Goal: Task Accomplishment & Management: Use online tool/utility

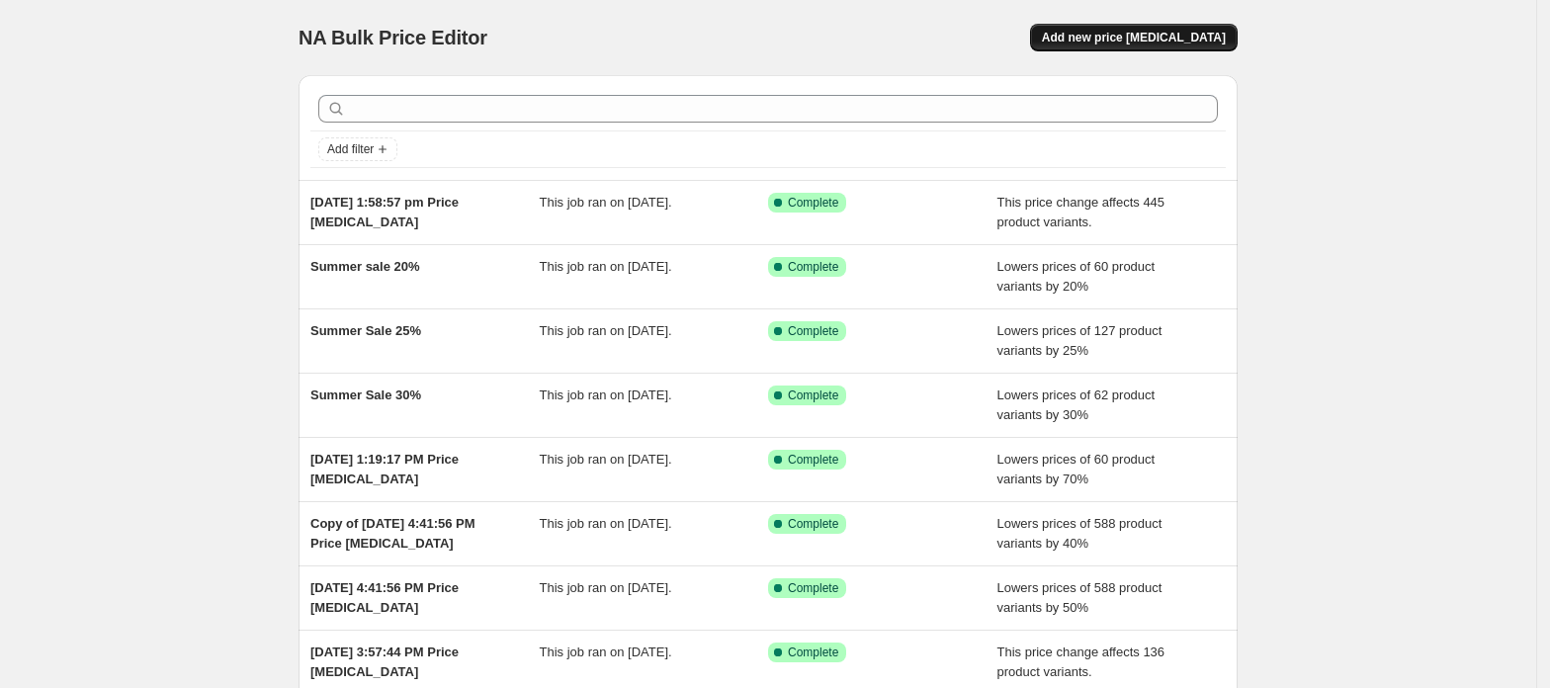
click at [1161, 47] on button "Add new price [MEDICAL_DATA]" at bounding box center [1134, 38] width 208 height 28
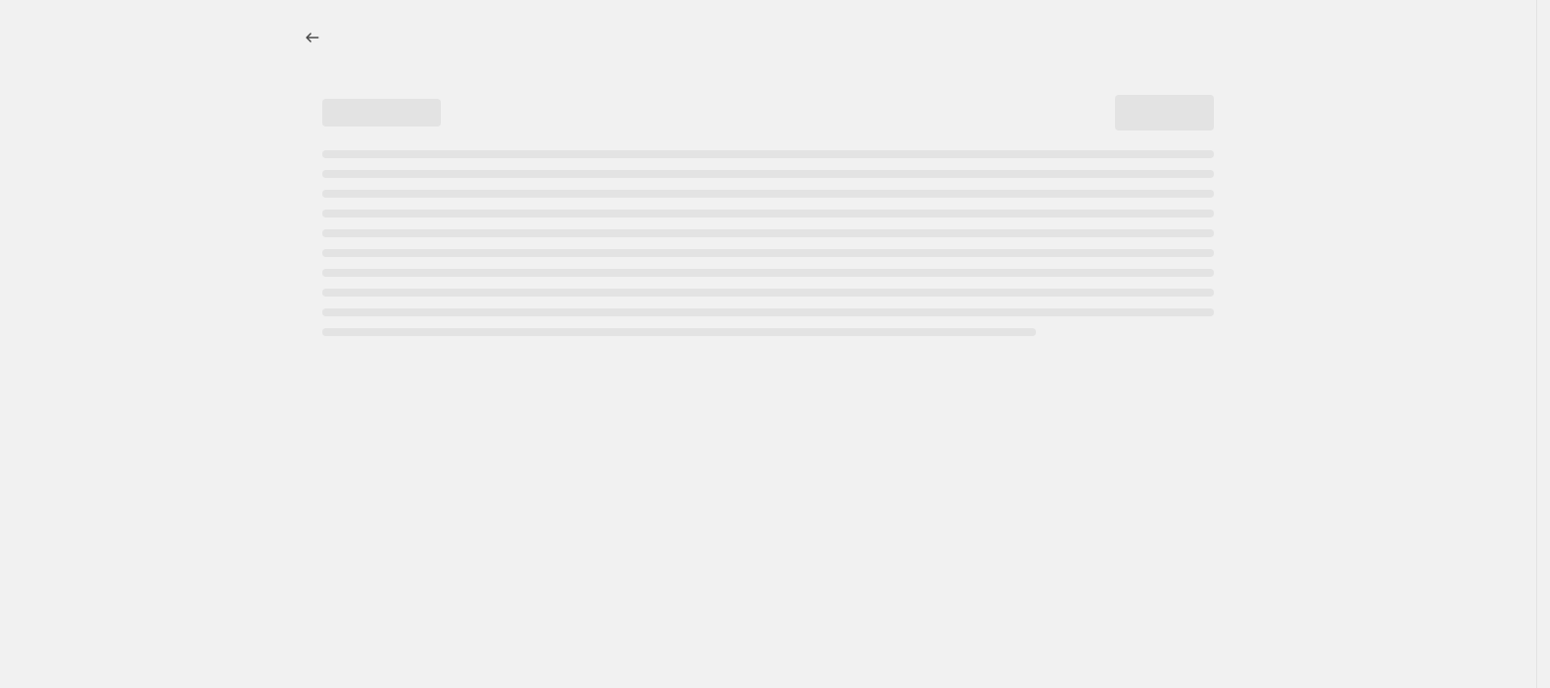
select select "percentage"
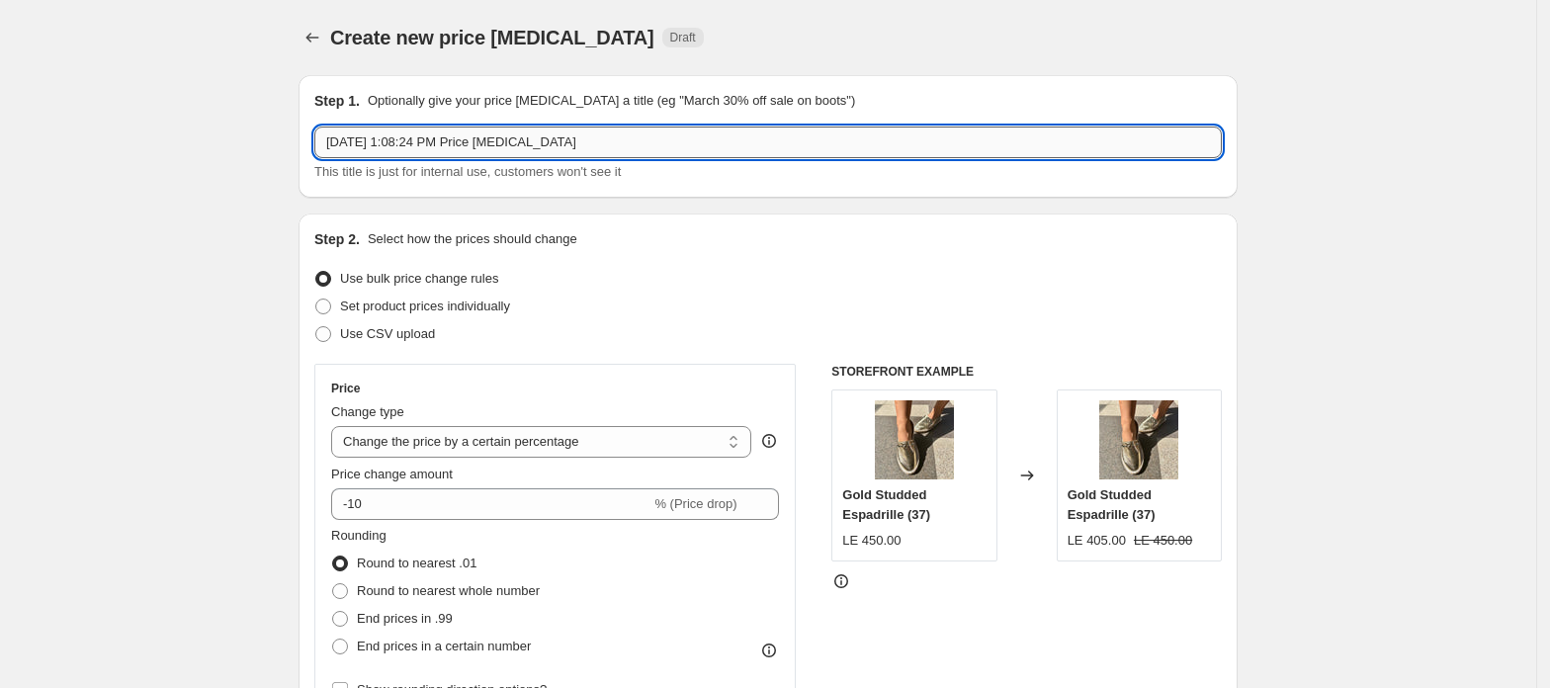
click at [705, 148] on input "[DATE] 1:08:24 PM Price [MEDICAL_DATA]" at bounding box center [768, 143] width 908 height 32
type input "Sale 24-9 70%"
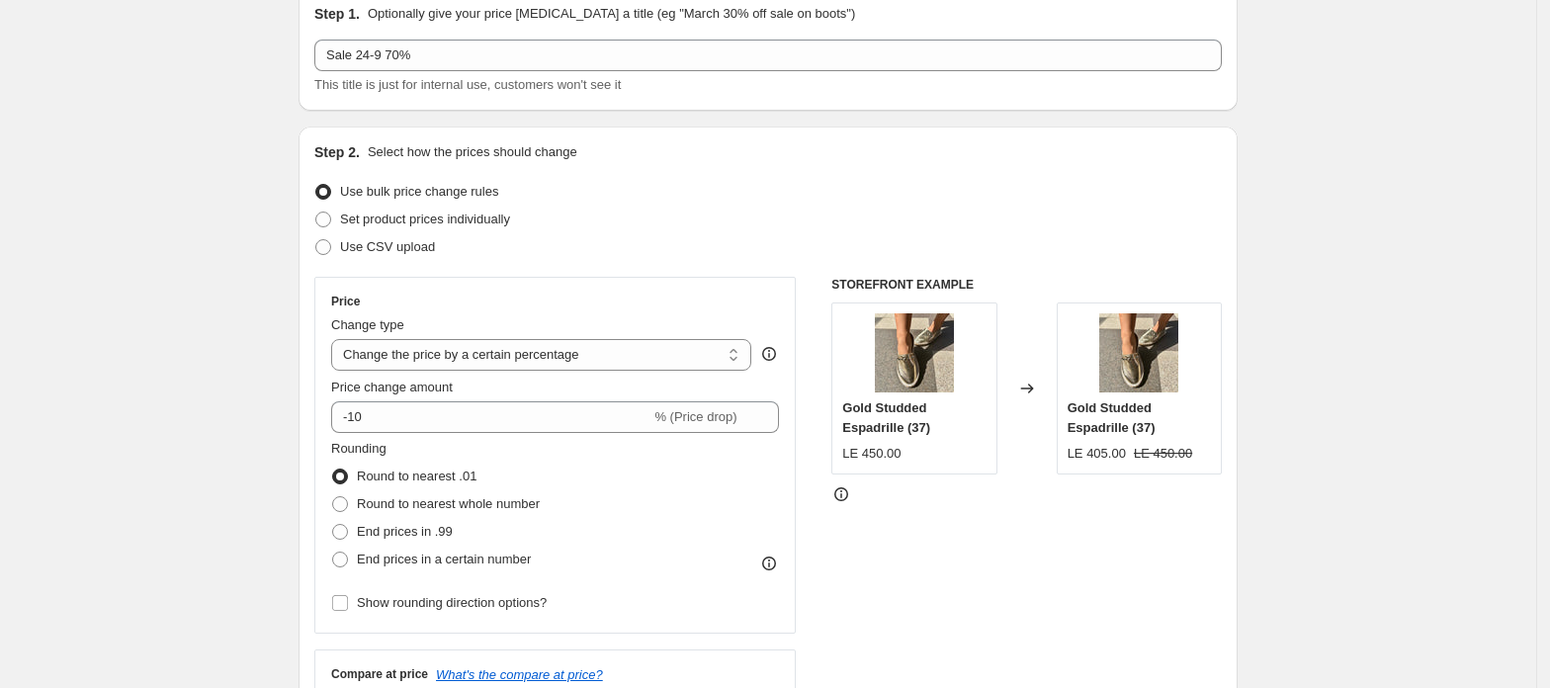
scroll to position [132, 0]
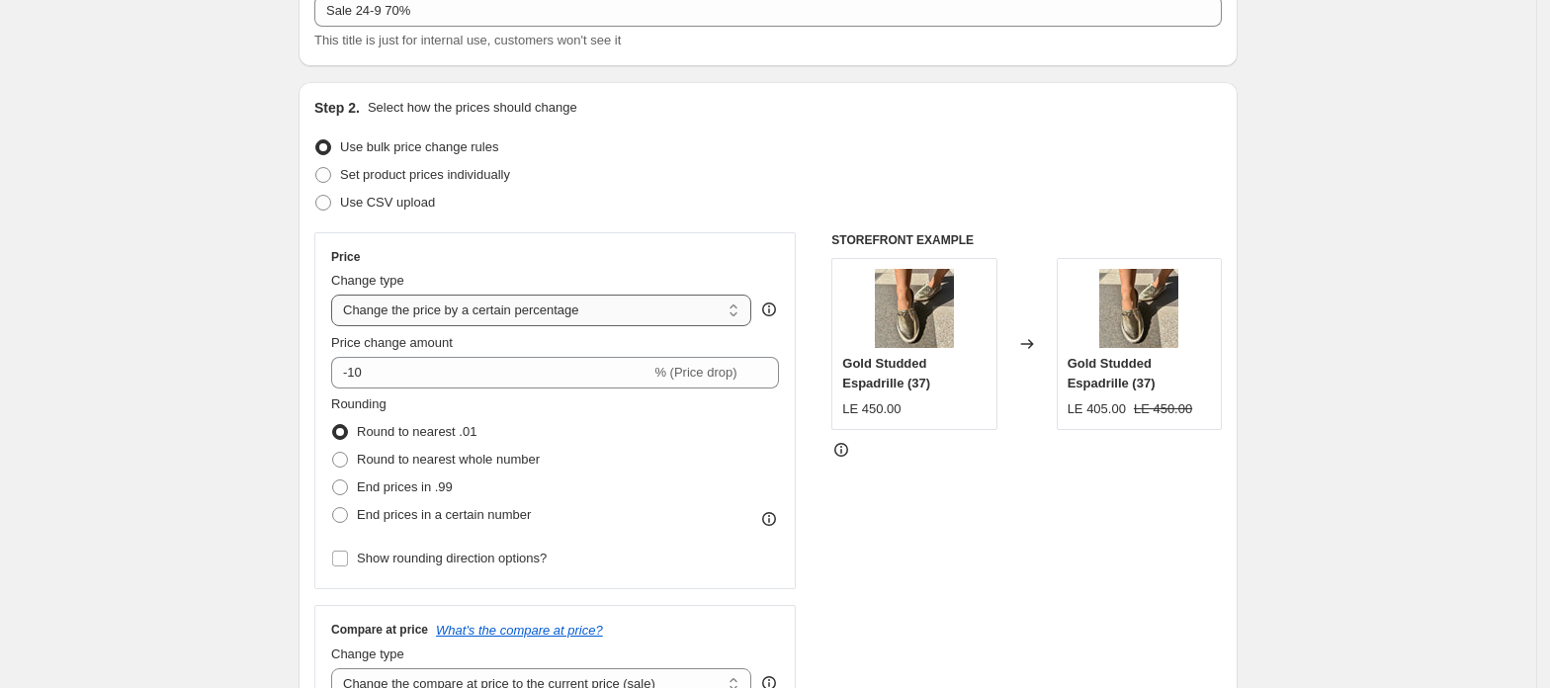
click at [444, 310] on select "Change the price to a certain amount Change the price by a certain amount Chang…" at bounding box center [541, 311] width 420 height 32
select select "pcap"
click at [337, 295] on select "Change the price to a certain amount Change the price by a certain amount Chang…" at bounding box center [541, 311] width 420 height 32
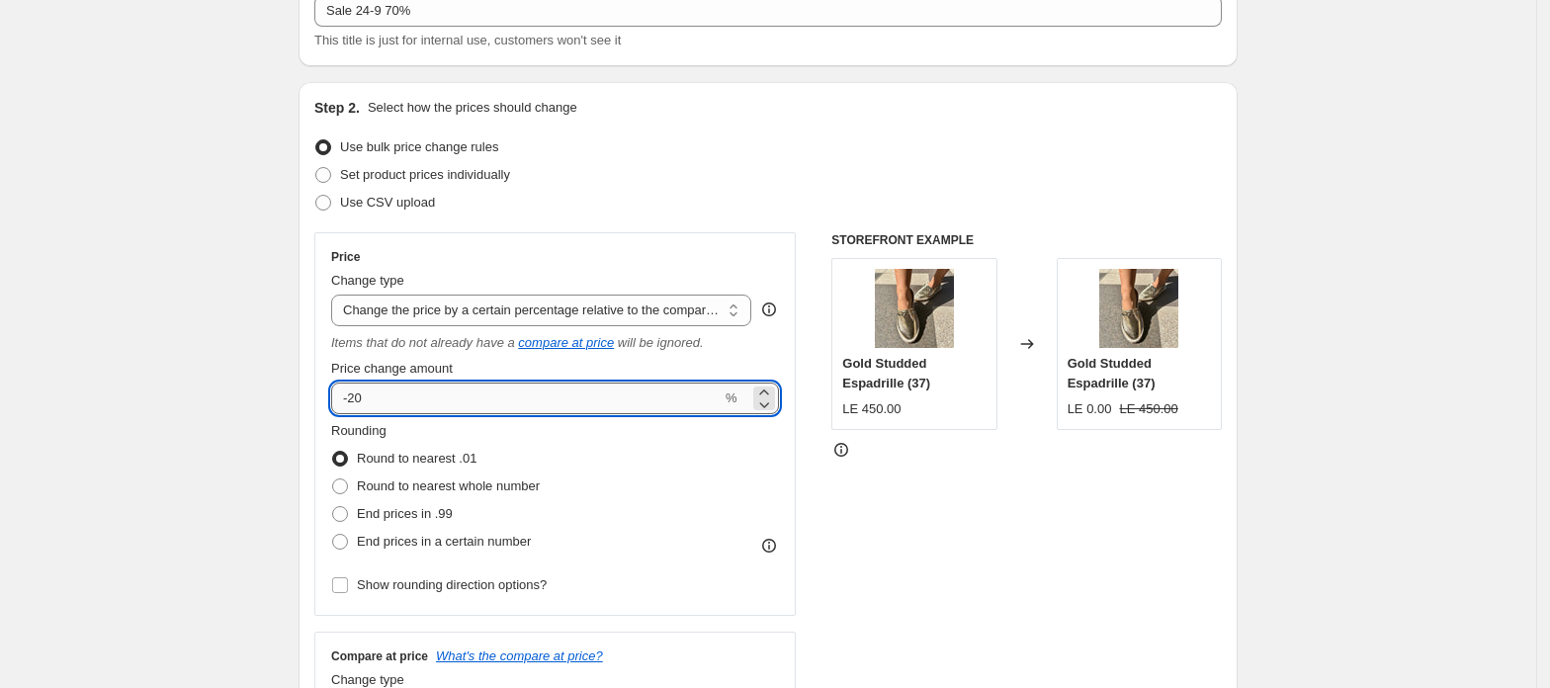
click at [431, 400] on input "-20" at bounding box center [526, 399] width 391 height 32
type input "-2"
type input "-70"
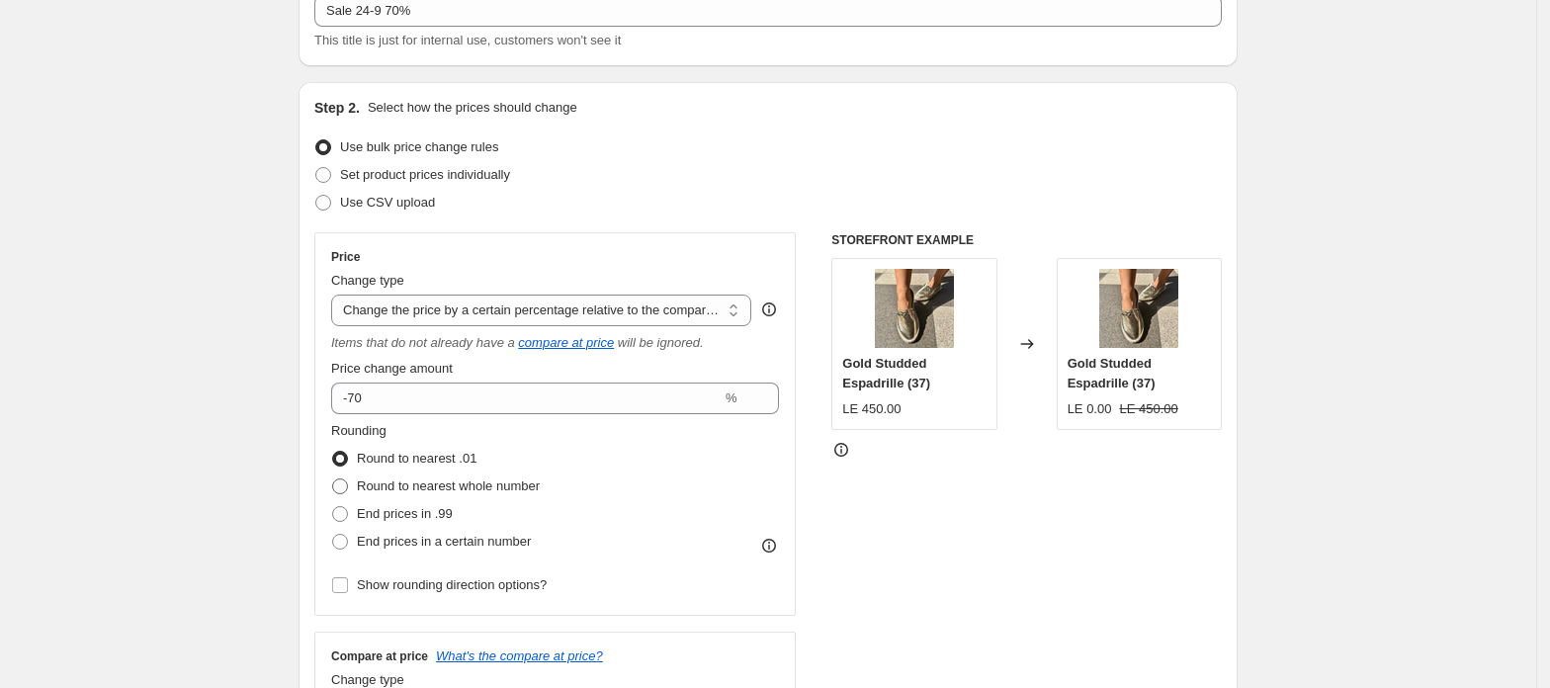
click at [348, 487] on span at bounding box center [340, 487] width 16 height 16
click at [333, 480] on input "Round to nearest whole number" at bounding box center [332, 479] width 1 height 1
radio input "true"
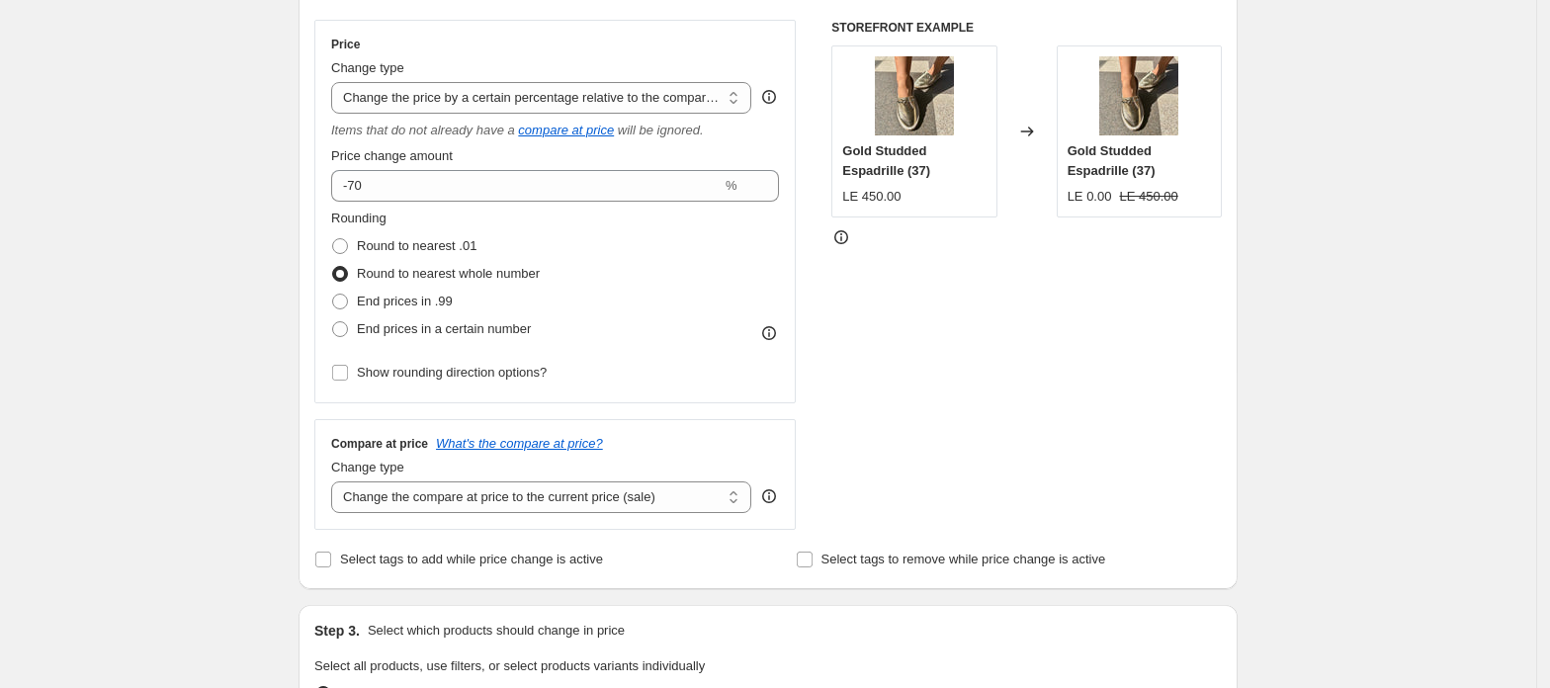
scroll to position [396, 0]
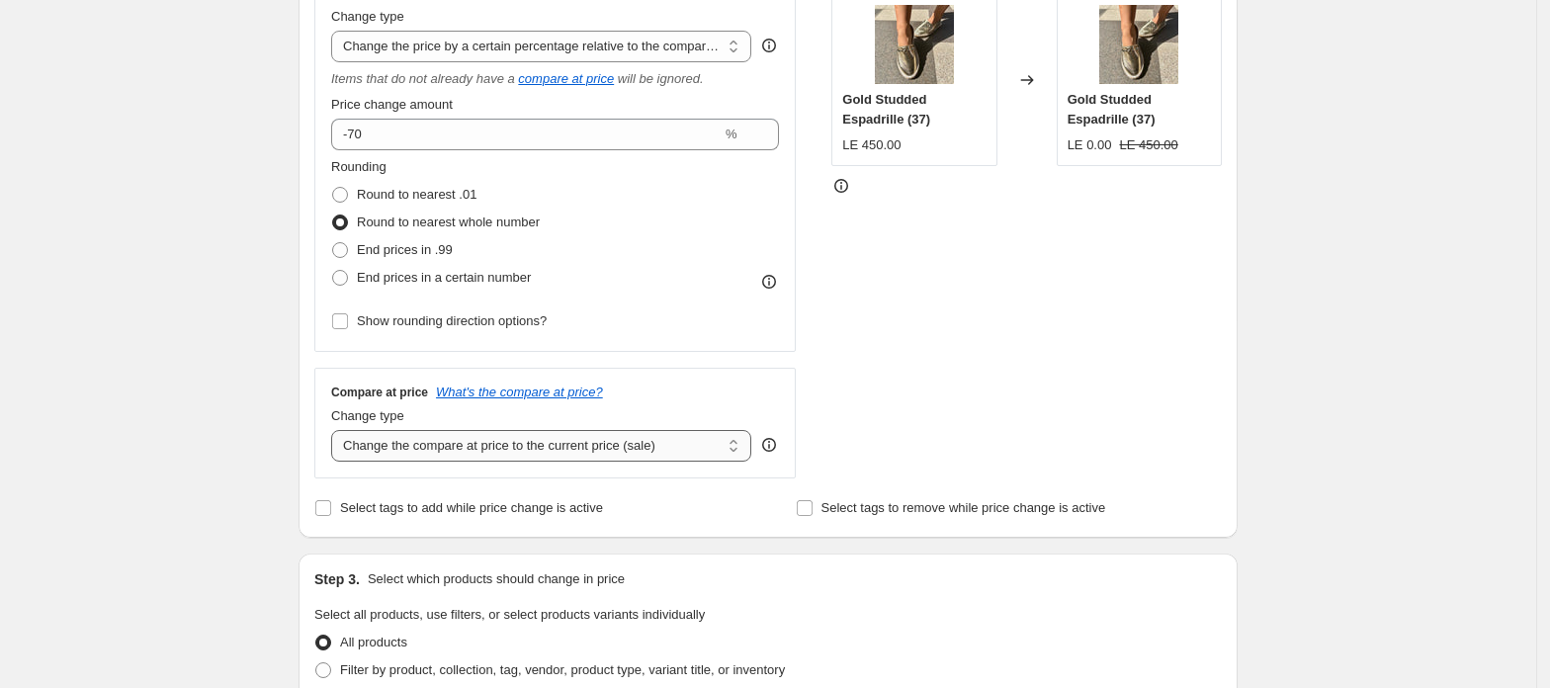
click at [475, 460] on select "Change the compare at price to the current price (sale) Change the compare at p…" at bounding box center [541, 446] width 420 height 32
select select "no_change"
click at [337, 432] on select "Change the compare at price to the current price (sale) Change the compare at p…" at bounding box center [541, 446] width 420 height 32
click at [239, 401] on div "Create new price [MEDICAL_DATA]. This page is ready Create new price [MEDICAL_D…" at bounding box center [768, 605] width 1537 height 2002
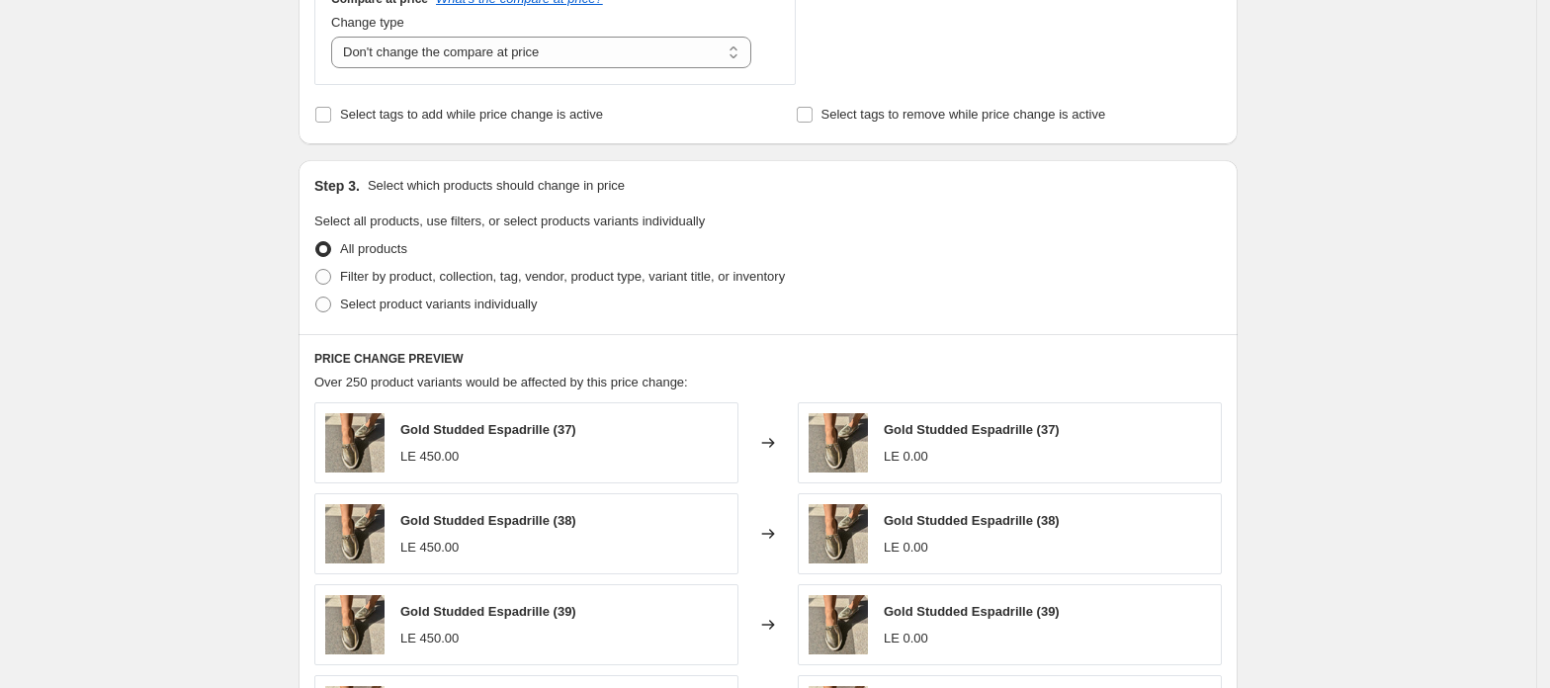
scroll to position [791, 0]
click at [420, 274] on span "Filter by product, collection, tag, vendor, product type, variant title, or inv…" at bounding box center [562, 274] width 445 height 15
click at [316, 268] on input "Filter by product, collection, tag, vendor, product type, variant title, or inv…" at bounding box center [315, 267] width 1 height 1
radio input "true"
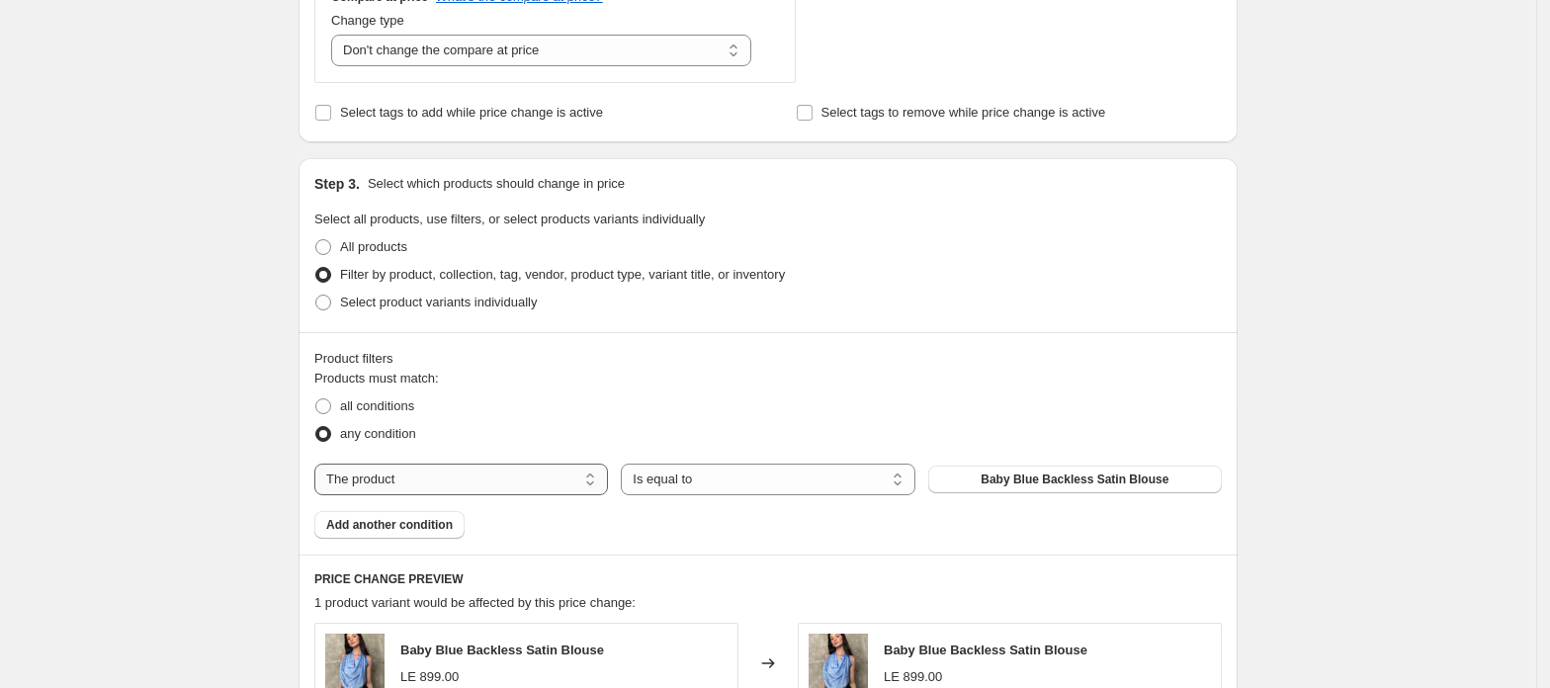
click at [555, 471] on select "The product The product's collection The product's tag The product's vendor The…" at bounding box center [461, 480] width 294 height 32
select select "tag"
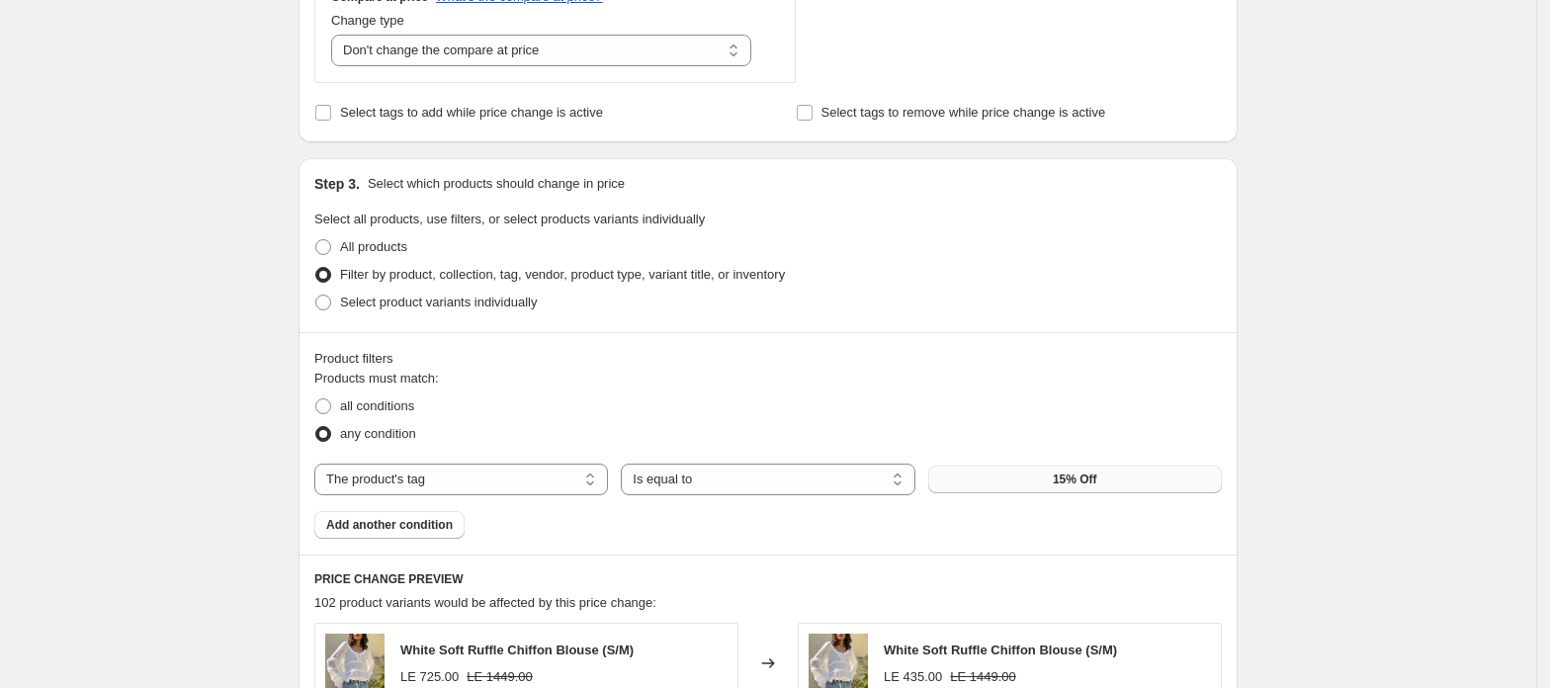
click at [1022, 484] on button "15% Off" at bounding box center [1076, 480] width 294 height 28
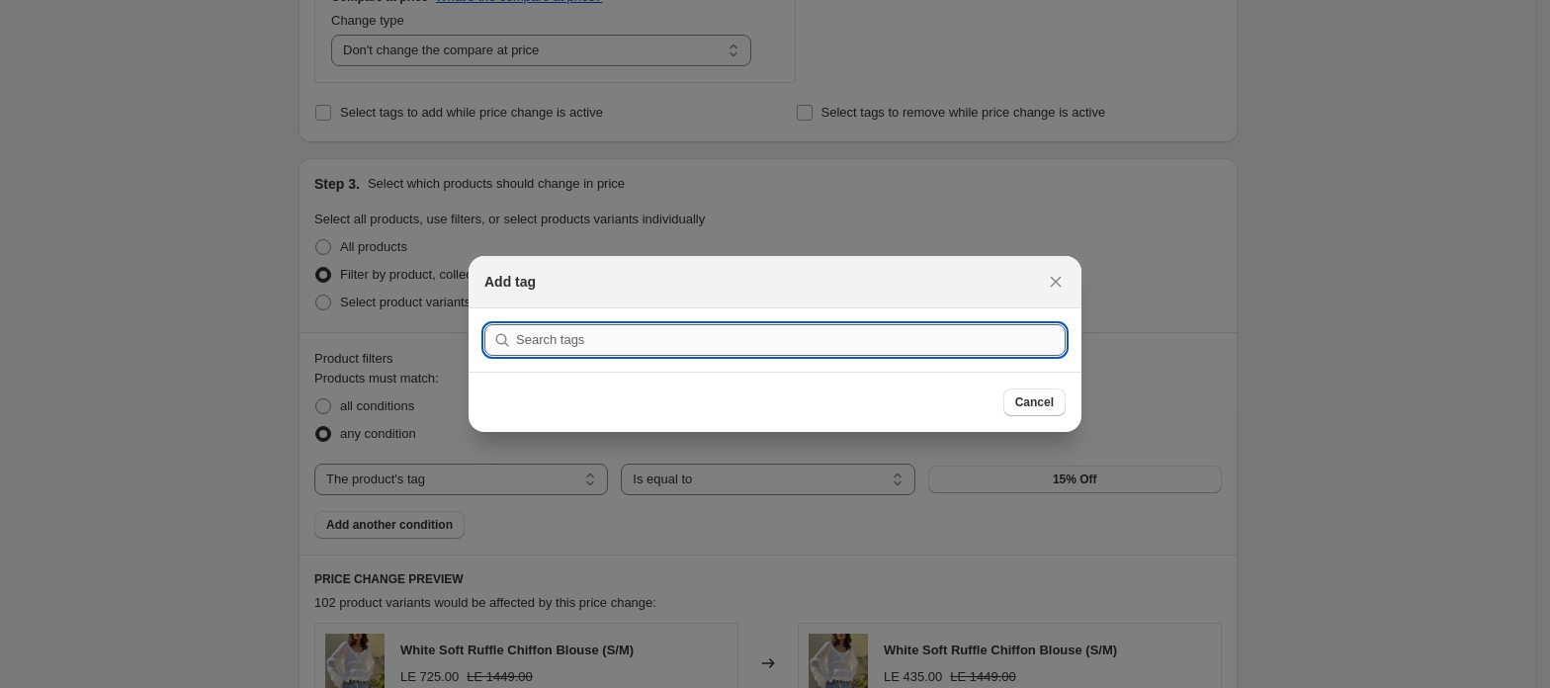
click at [643, 334] on input ":r2f:" at bounding box center [791, 340] width 550 height 32
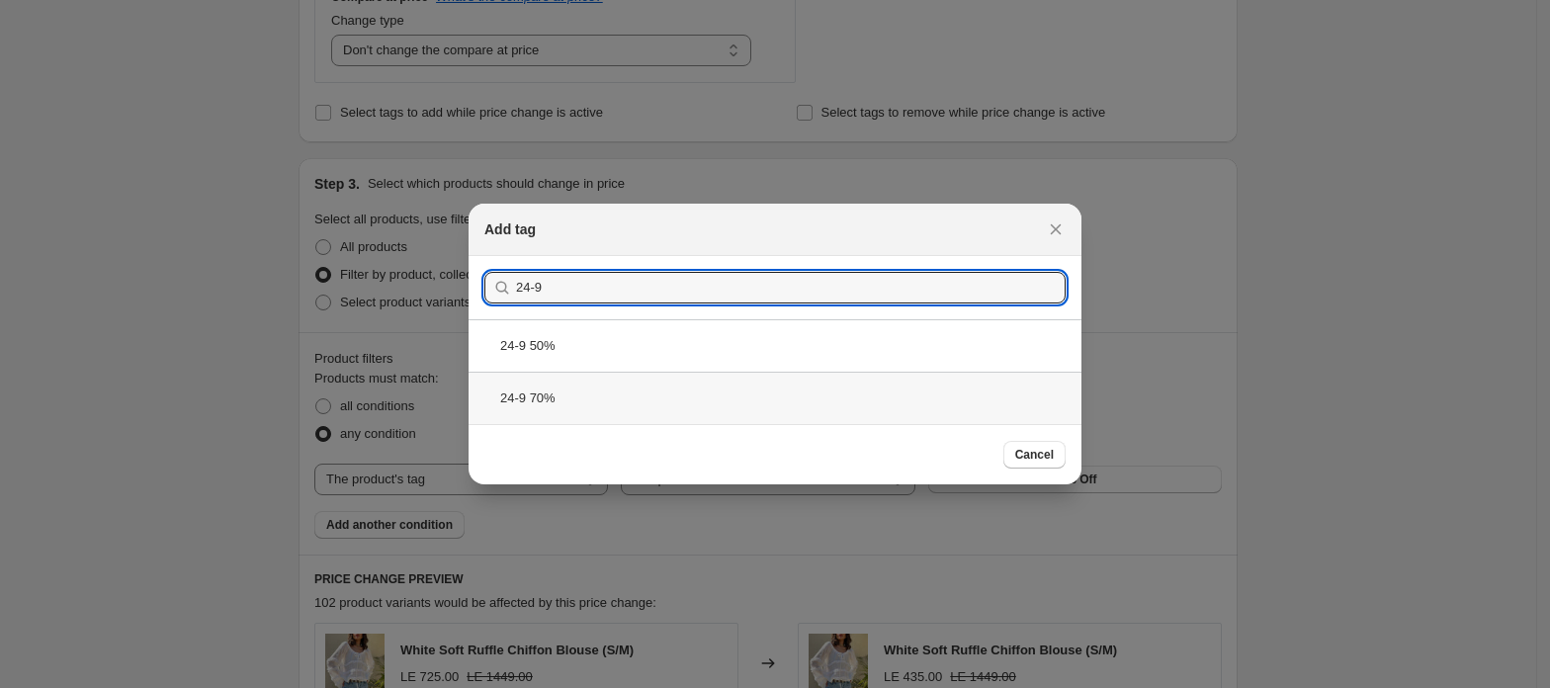
type input "24-9"
click at [528, 400] on div "24-9 70%" at bounding box center [775, 398] width 613 height 52
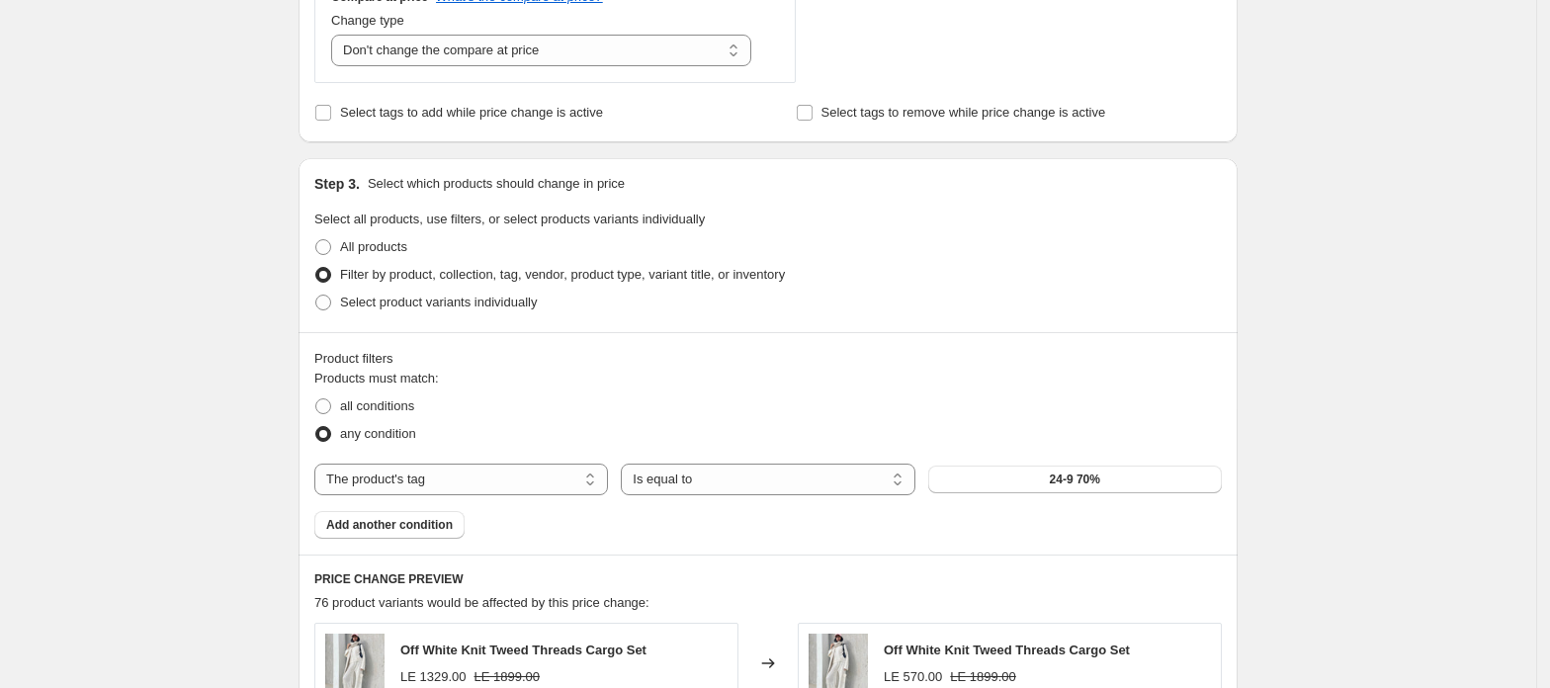
click at [1392, 250] on div "Create new price [MEDICAL_DATA]. This page is ready Create new price [MEDICAL_D…" at bounding box center [768, 321] width 1537 height 2225
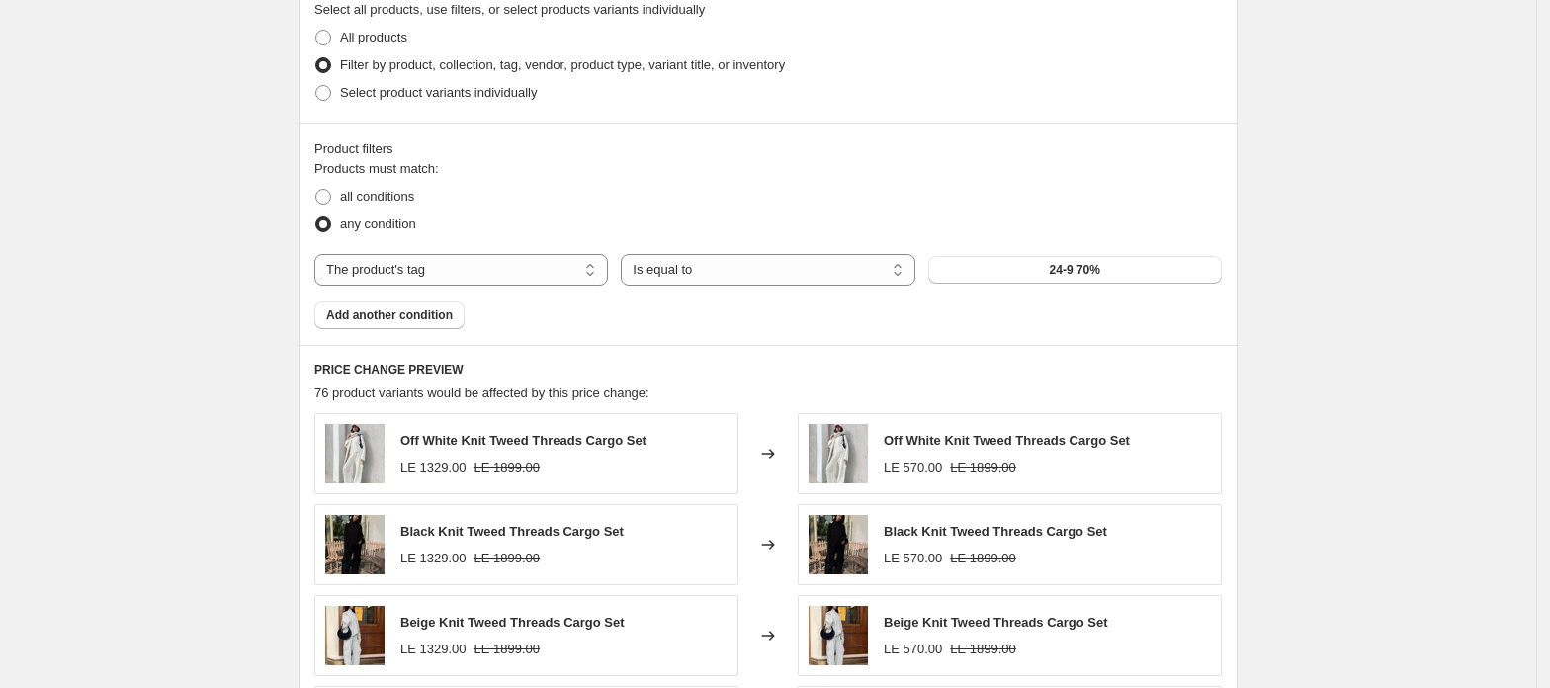
scroll to position [1054, 0]
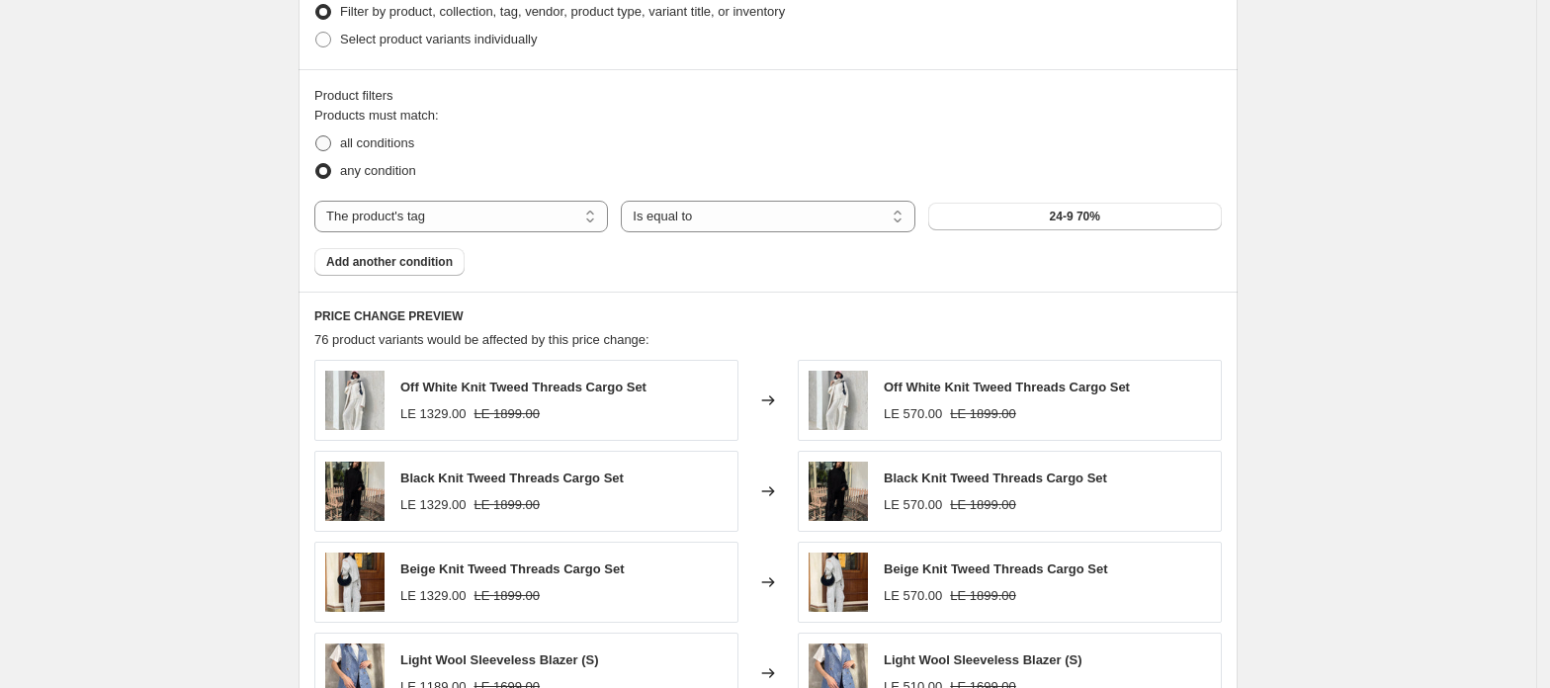
click at [338, 138] on label "all conditions" at bounding box center [364, 144] width 100 height 28
click at [316, 136] on input "all conditions" at bounding box center [315, 135] width 1 height 1
radio input "true"
click at [1393, 261] on div "Create new price [MEDICAL_DATA]. This page is ready Create new price [MEDICAL_D…" at bounding box center [768, 58] width 1537 height 2225
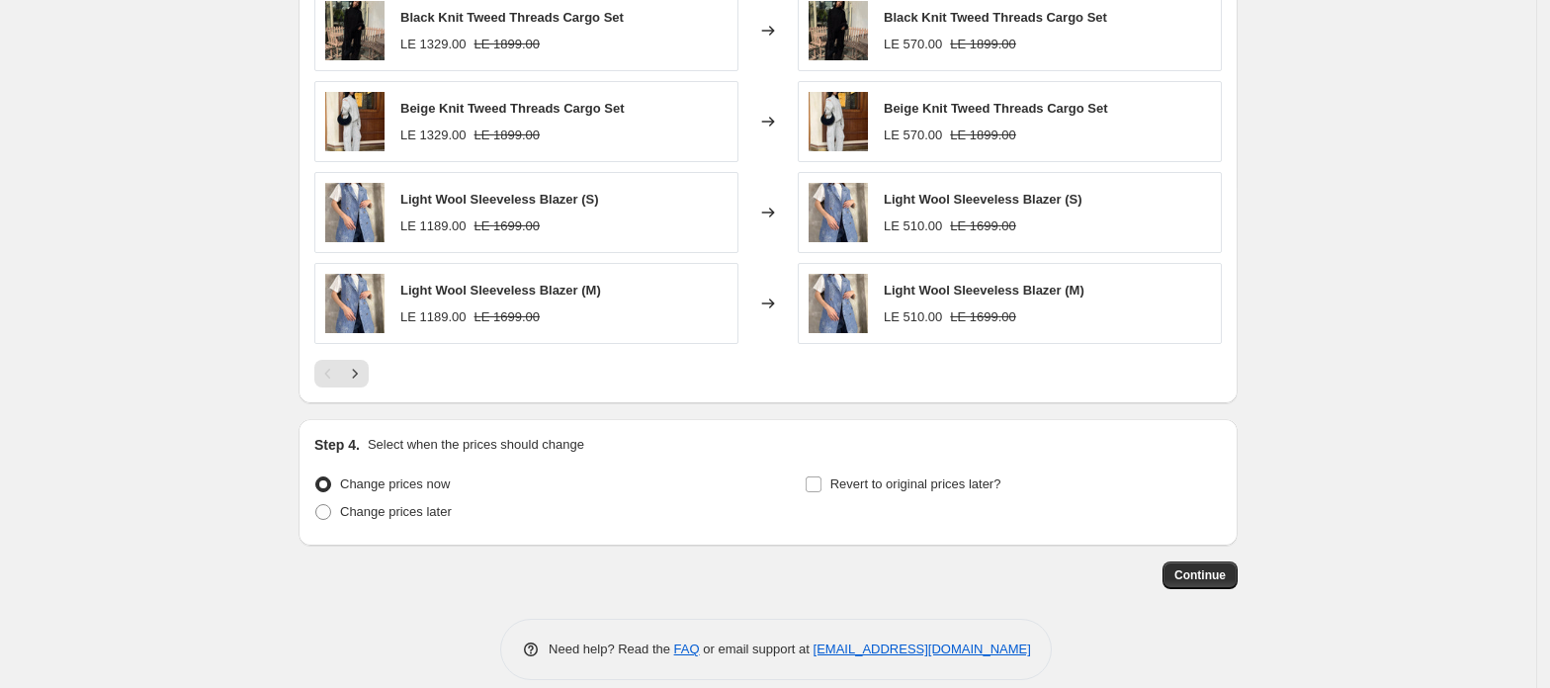
scroll to position [1544, 0]
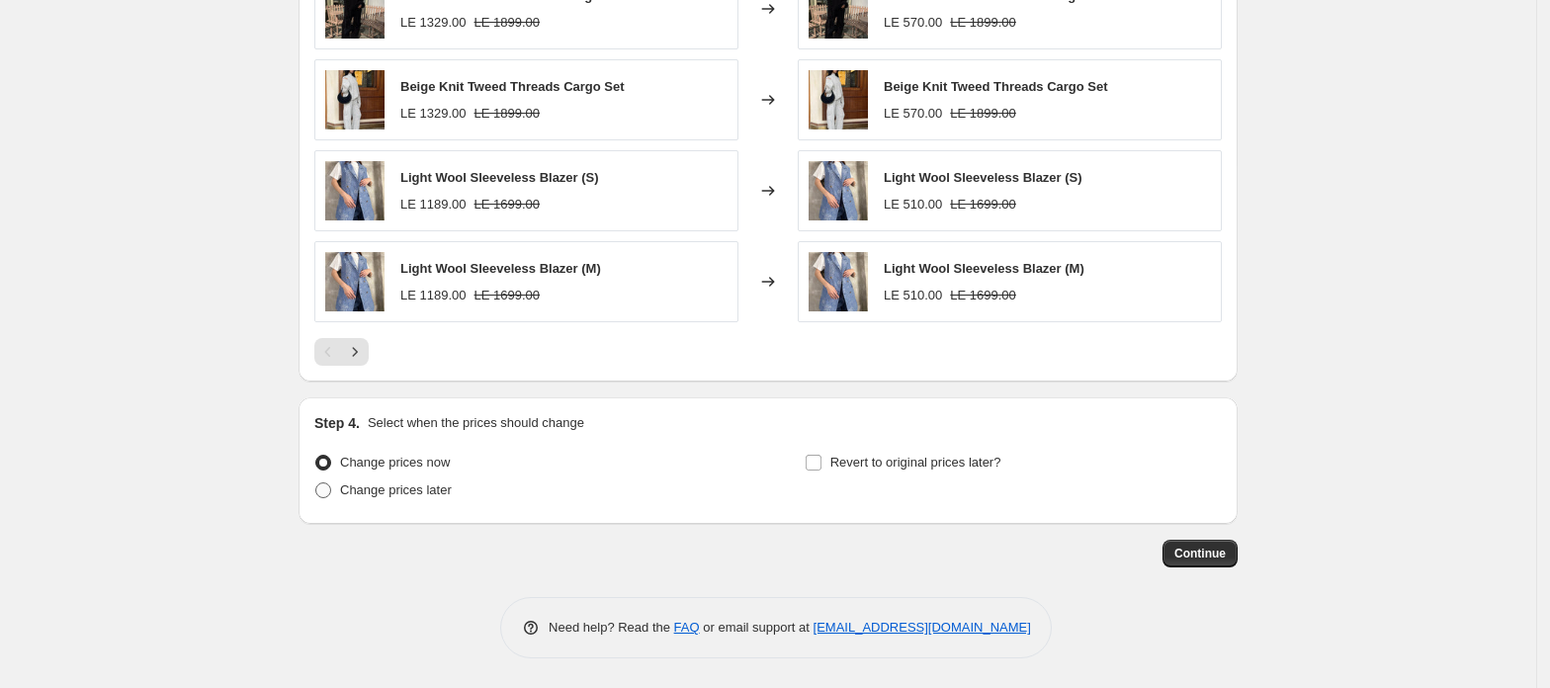
click at [365, 497] on span "Change prices later" at bounding box center [396, 490] width 112 height 15
click at [316, 484] on input "Change prices later" at bounding box center [315, 483] width 1 height 1
radio input "true"
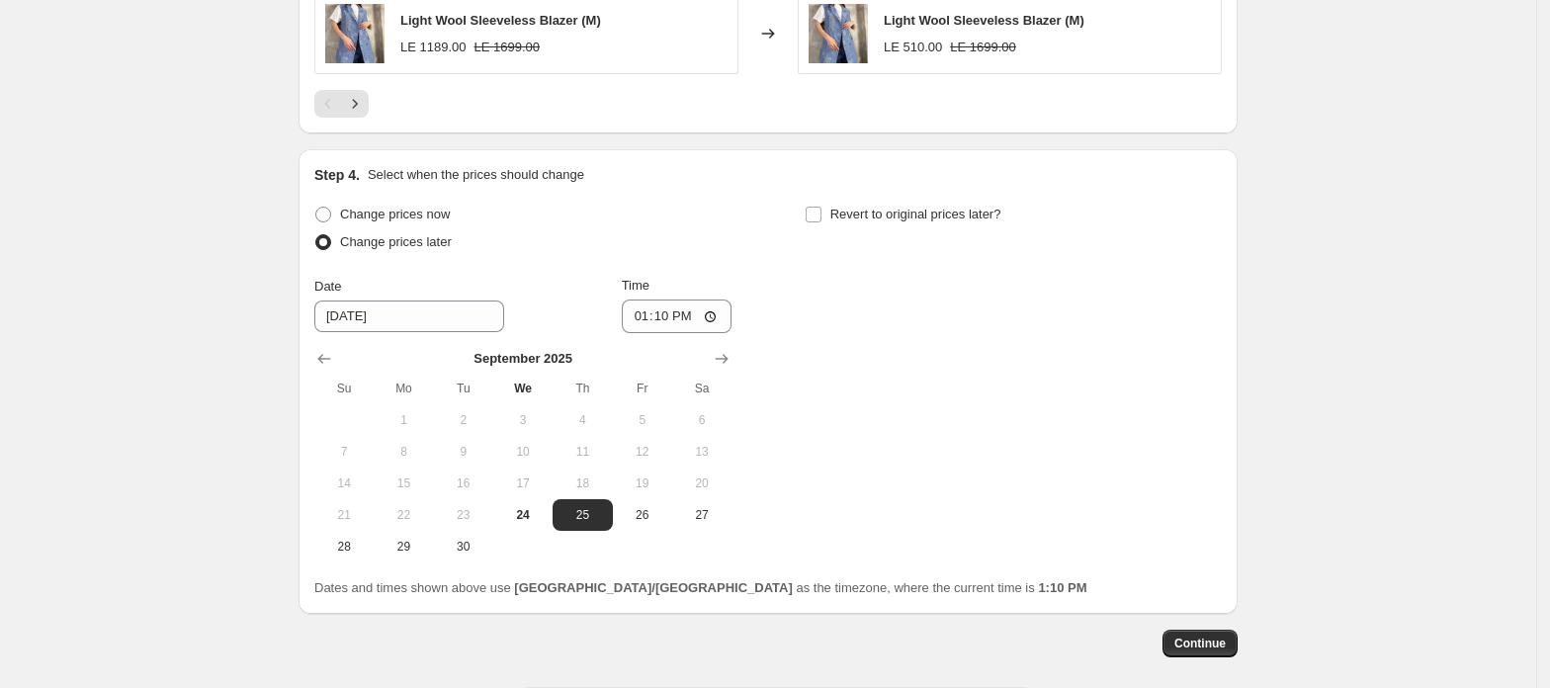
scroll to position [1808, 0]
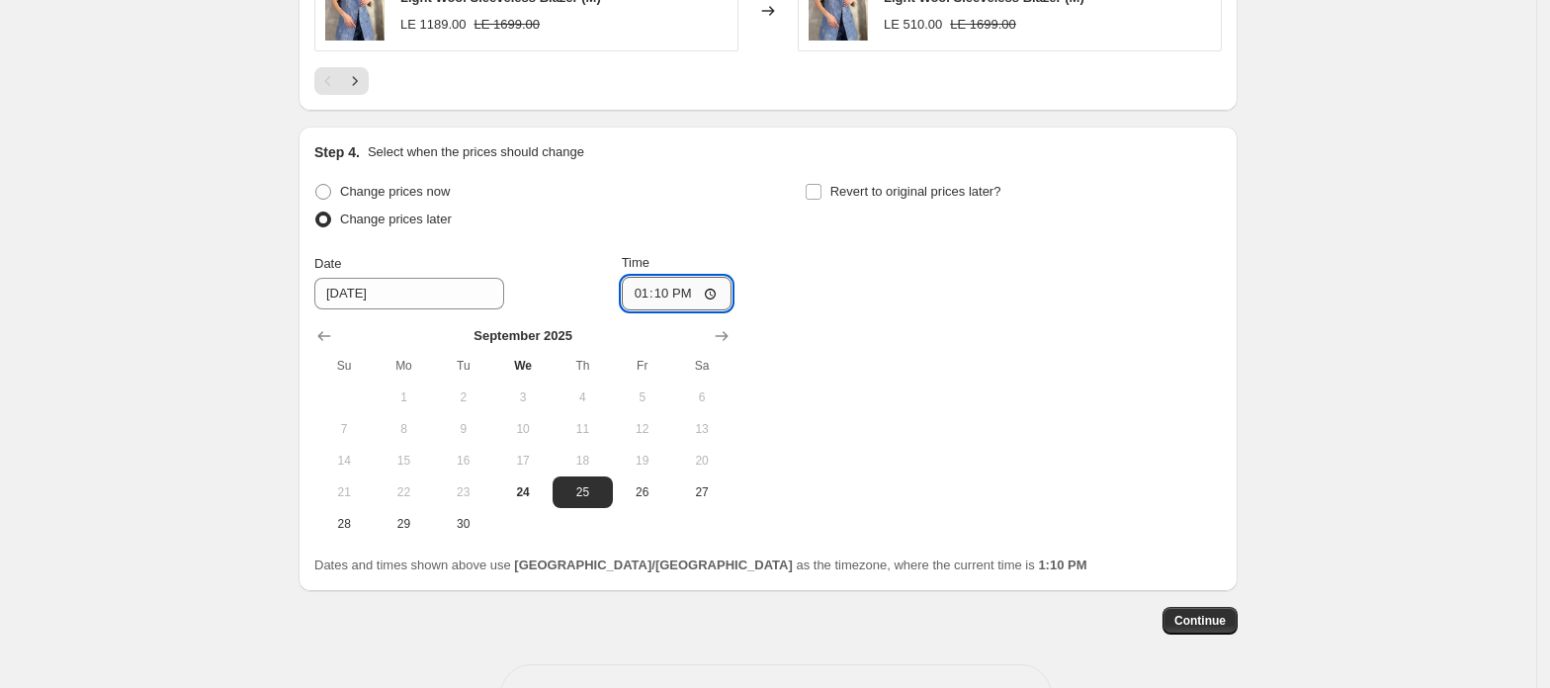
click at [642, 299] on input "13:10" at bounding box center [677, 294] width 111 height 34
type input "00:00"
click at [1015, 366] on div "Change prices now Change prices later Date [DATE] Time 00:00 [DATE] Su Mo Tu We…" at bounding box center [768, 359] width 908 height 362
click at [1203, 629] on span "Continue" at bounding box center [1200, 621] width 51 height 16
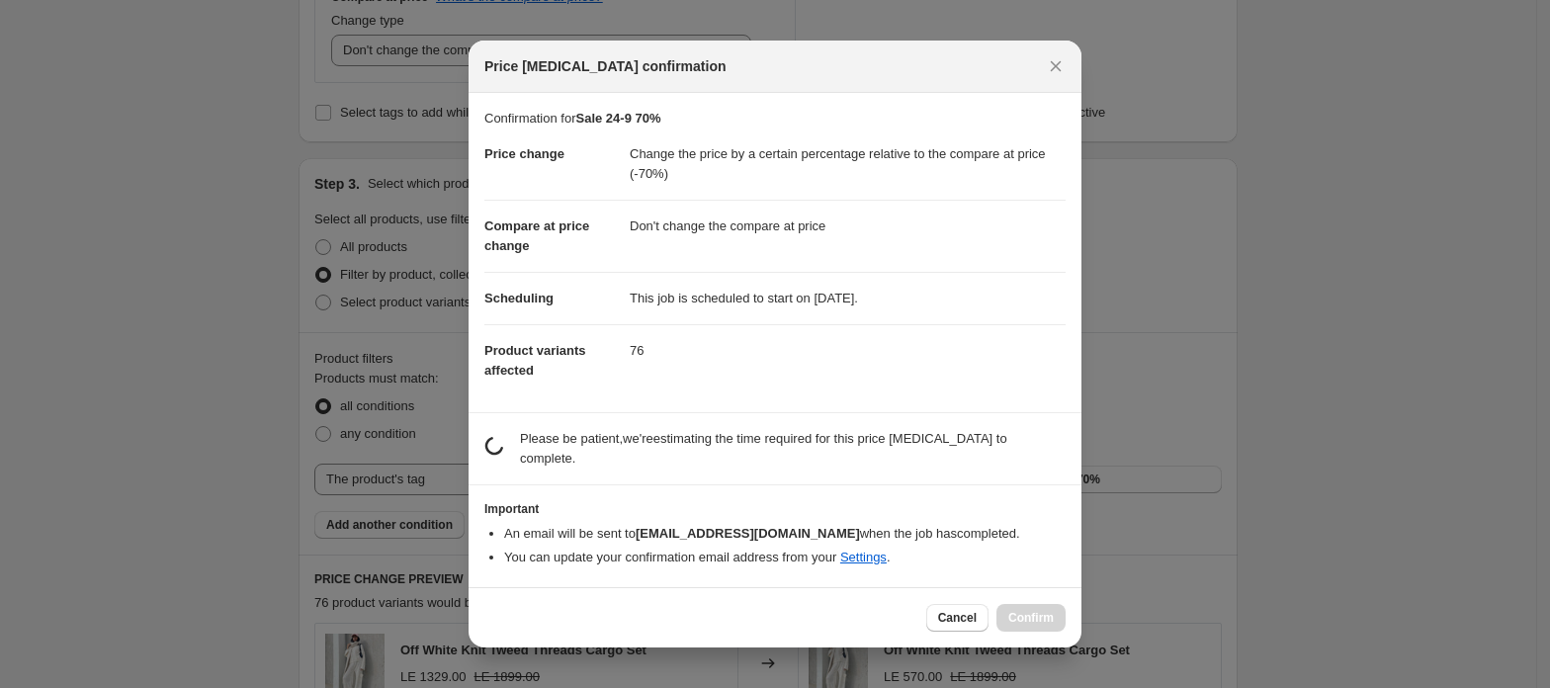
scroll to position [0, 0]
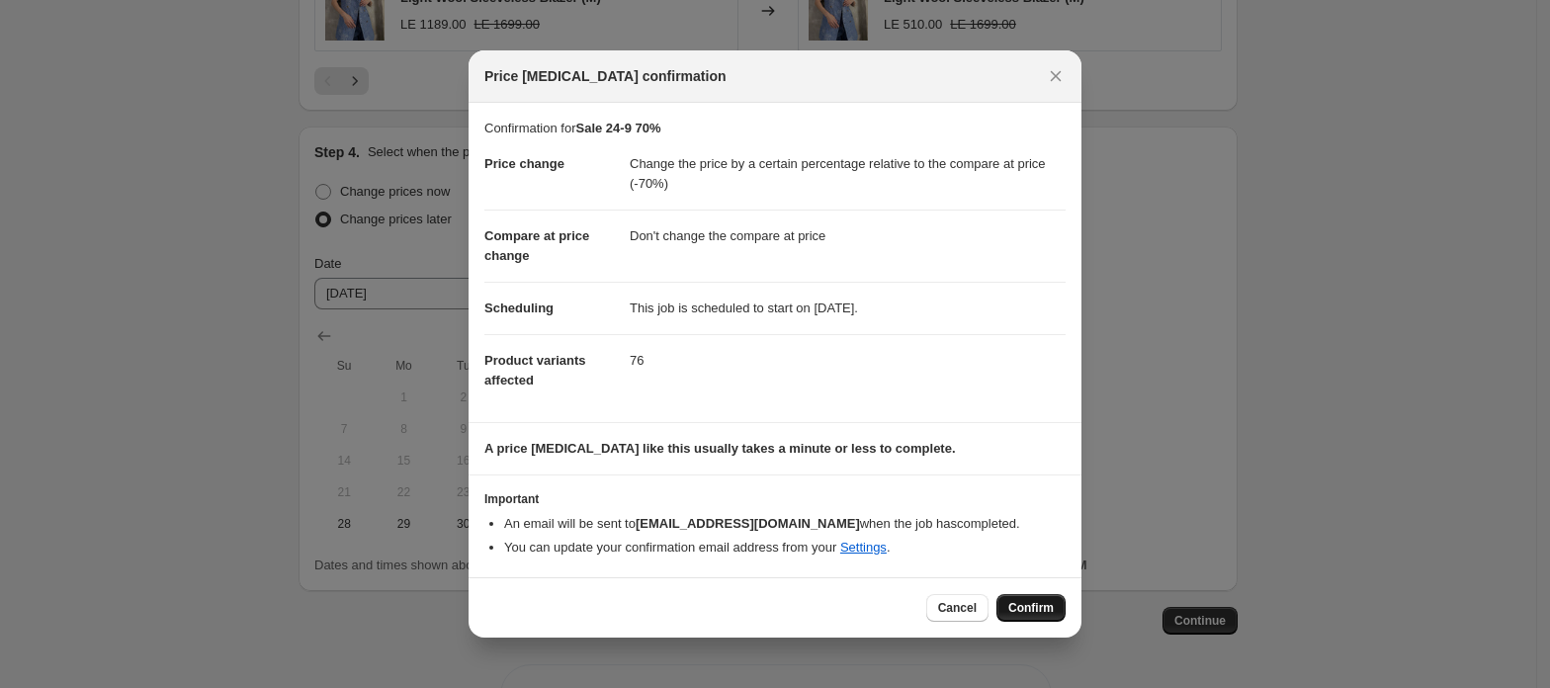
click at [1042, 613] on span "Confirm" at bounding box center [1031, 608] width 45 height 16
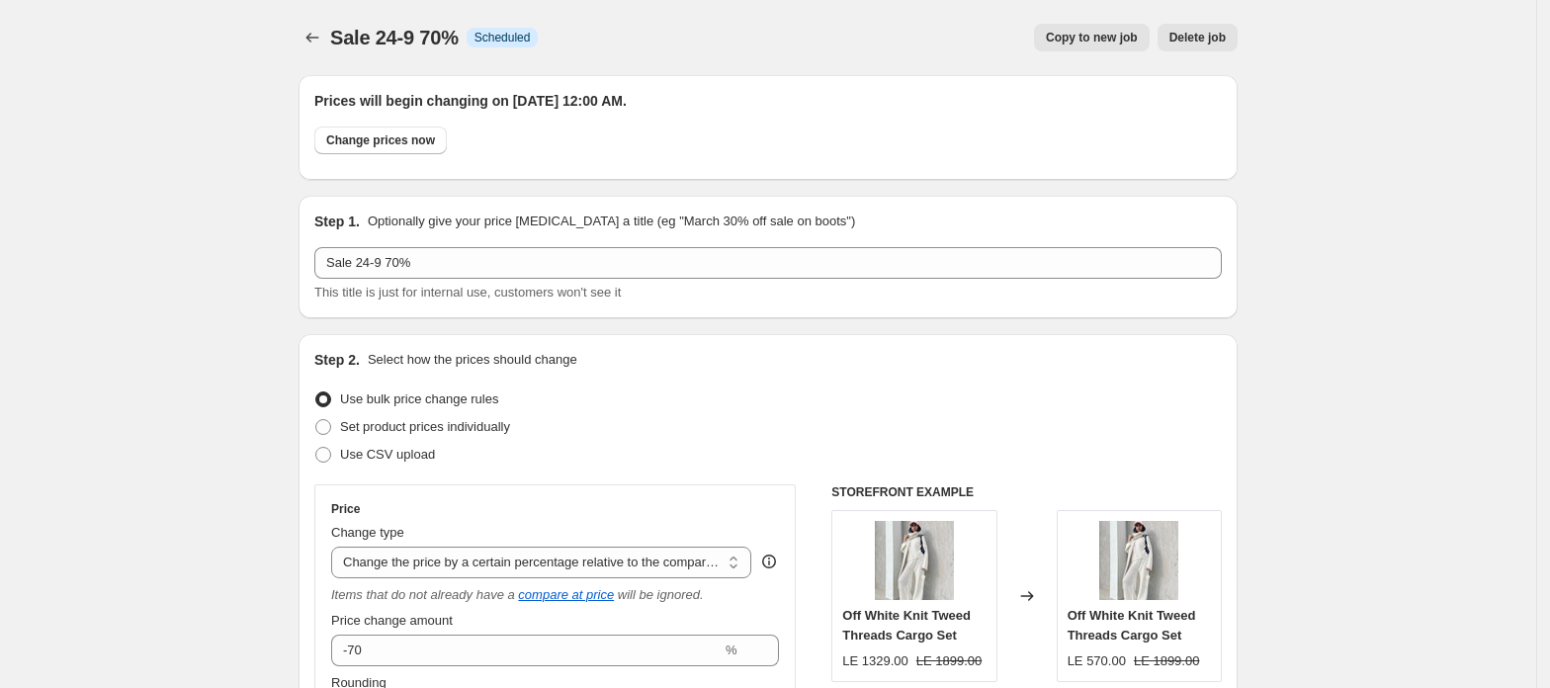
click at [1093, 34] on span "Copy to new job" at bounding box center [1092, 38] width 92 height 16
select select "pcap"
select select "no_change"
select select "tag"
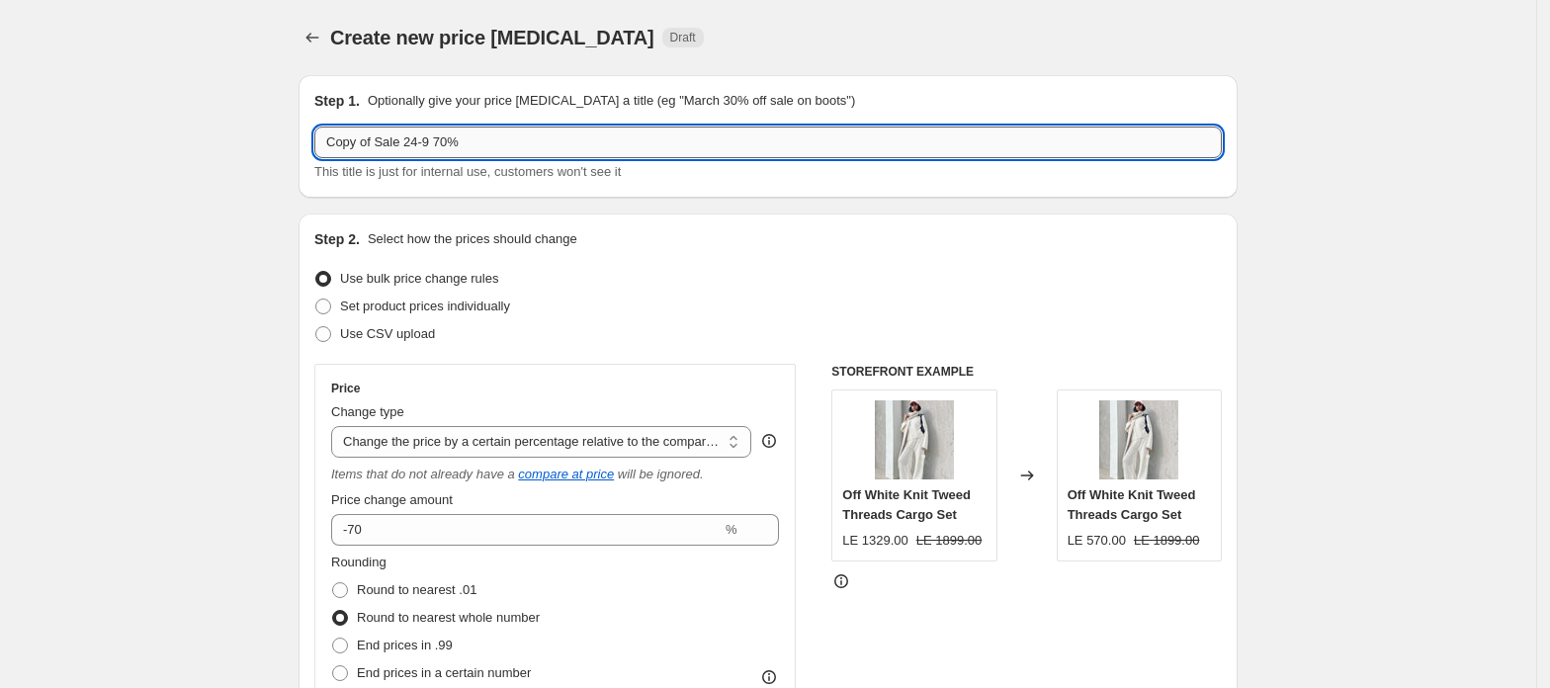
click at [451, 140] on input "Copy of Sale 24-9 70%" at bounding box center [768, 143] width 908 height 32
type input "Copy of Sale 24-9 50%"
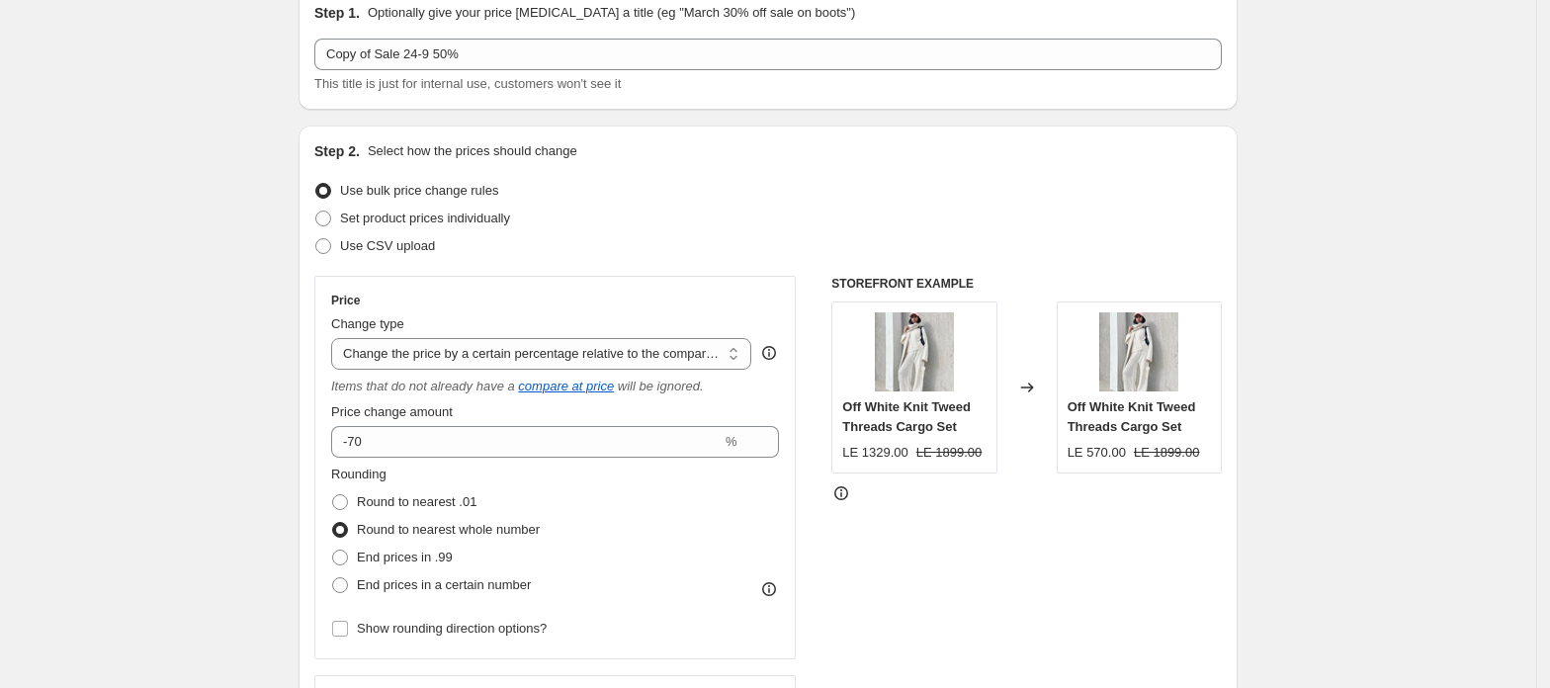
scroll to position [132, 0]
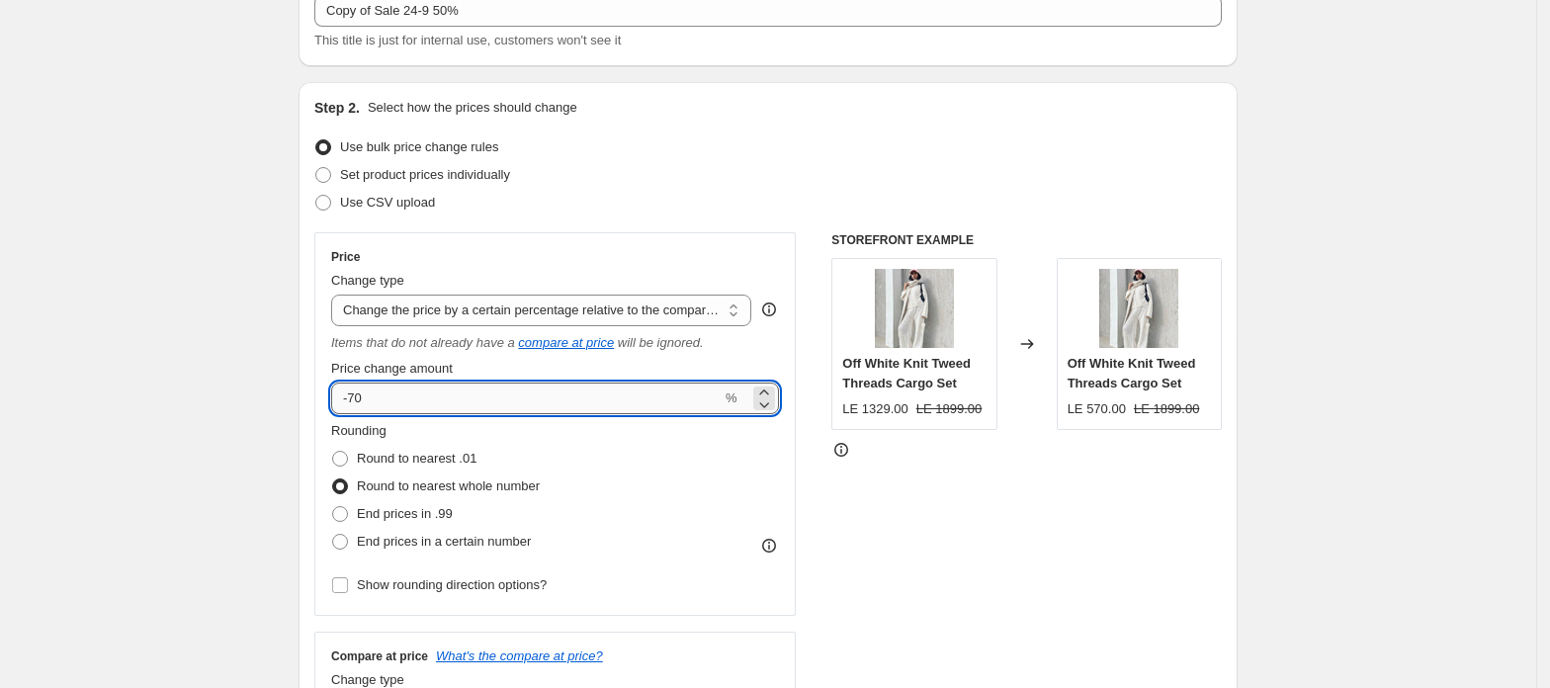
click at [382, 398] on input "-70" at bounding box center [526, 399] width 391 height 32
type input "-7"
type input "-50"
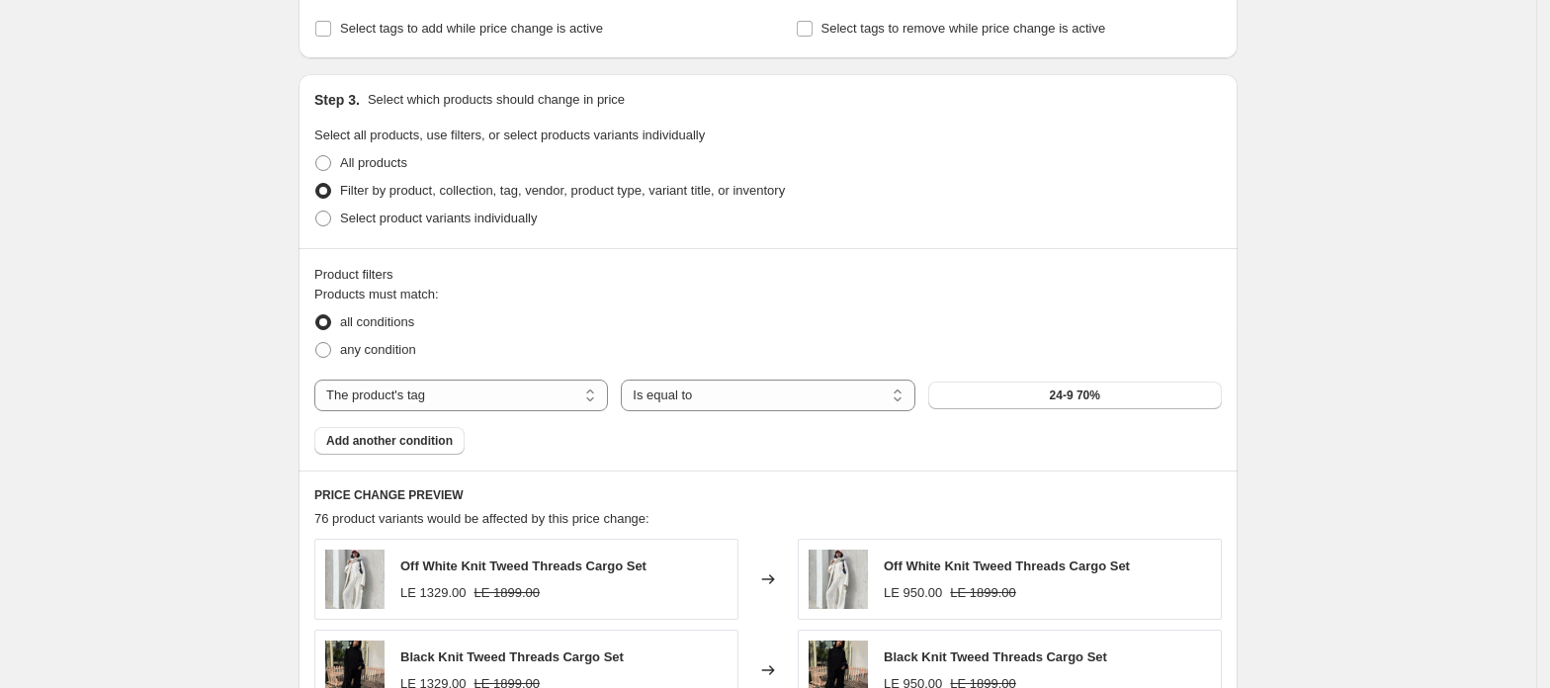
scroll to position [923, 0]
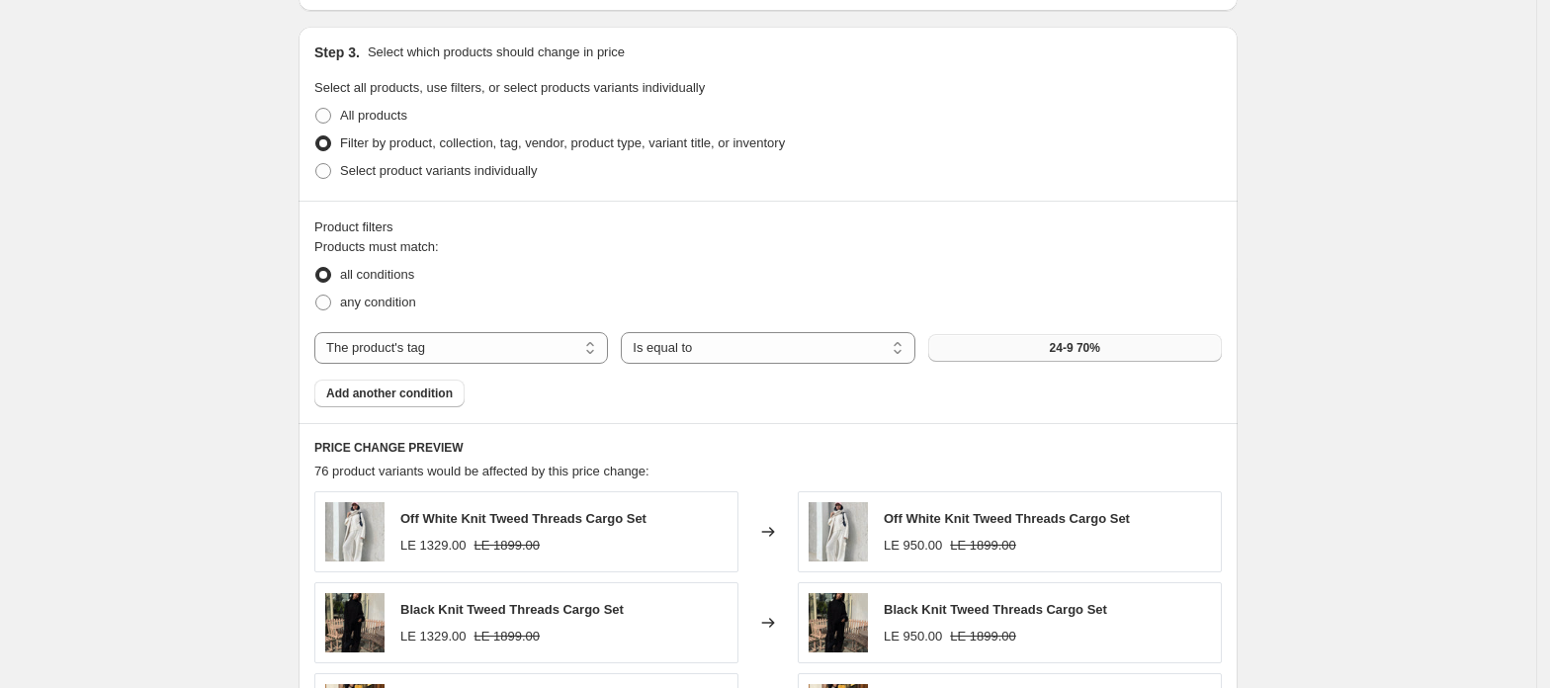
click at [1085, 349] on span "24-9 70%" at bounding box center [1075, 348] width 50 height 16
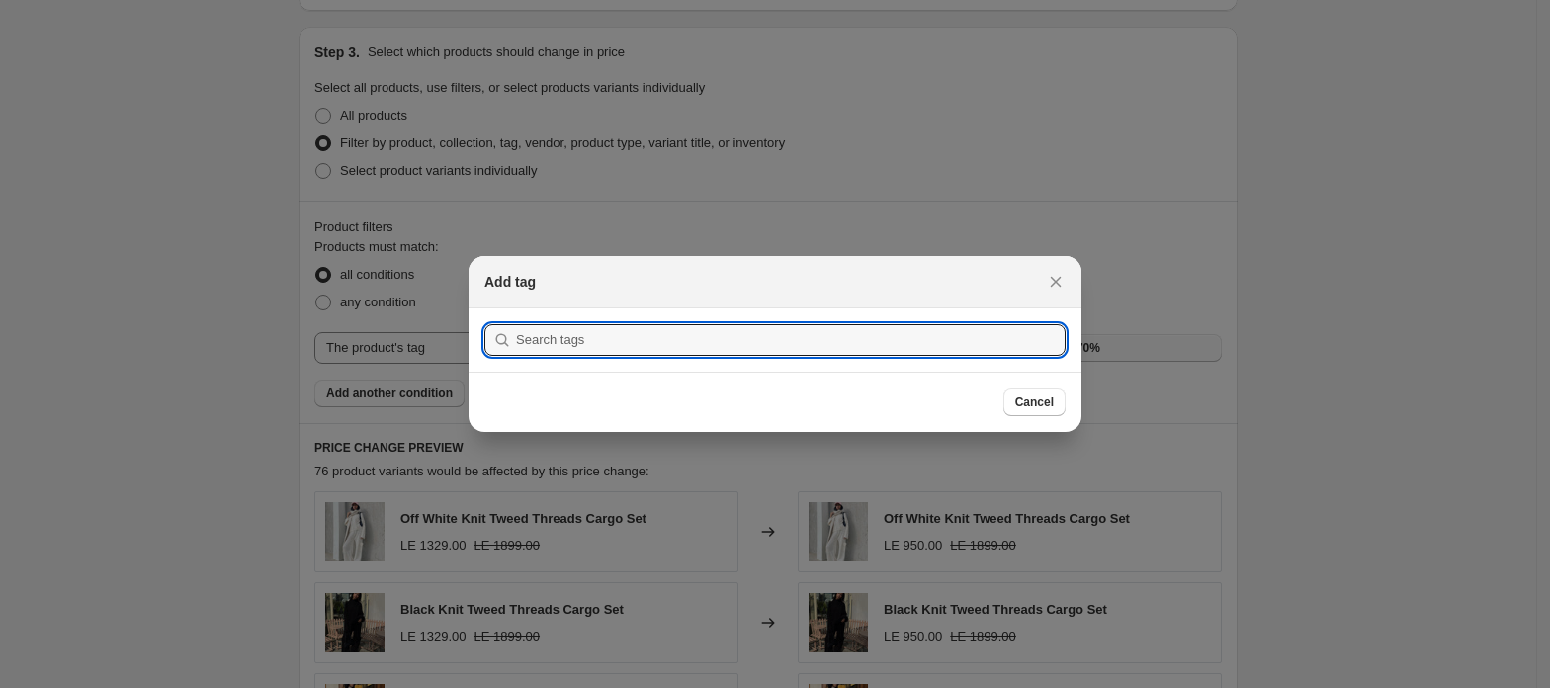
scroll to position [0, 0]
click at [606, 340] on input ":r40:" at bounding box center [791, 340] width 550 height 32
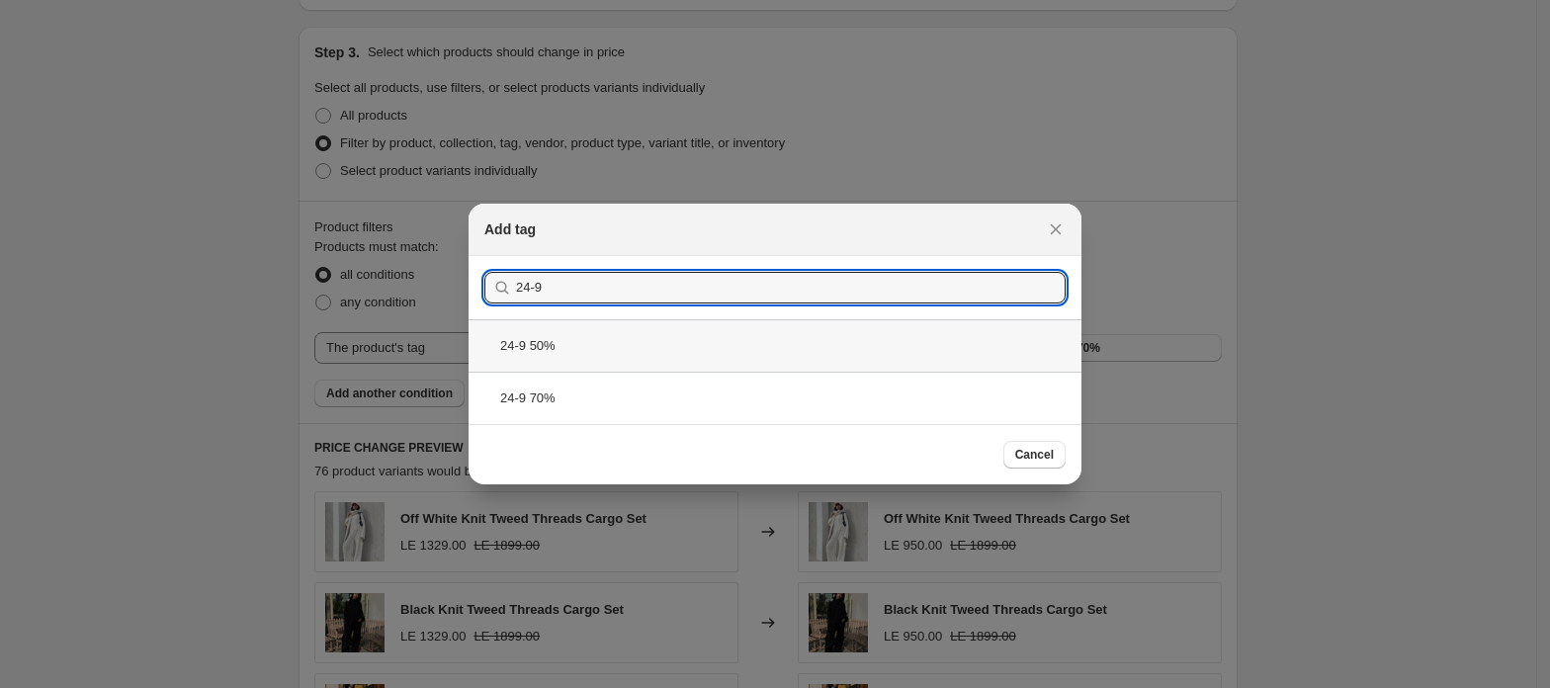
type input "24-9"
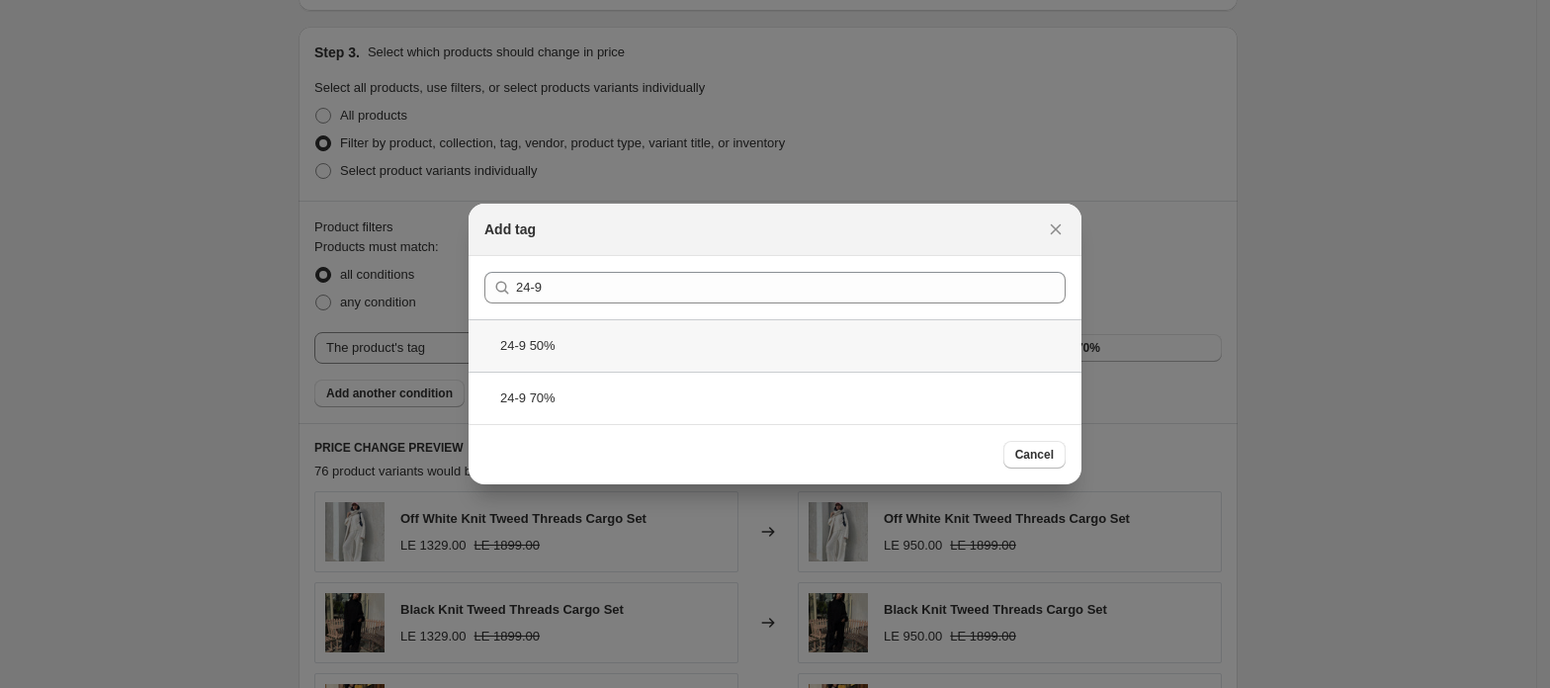
click at [546, 344] on div "24-9 50%" at bounding box center [775, 345] width 613 height 52
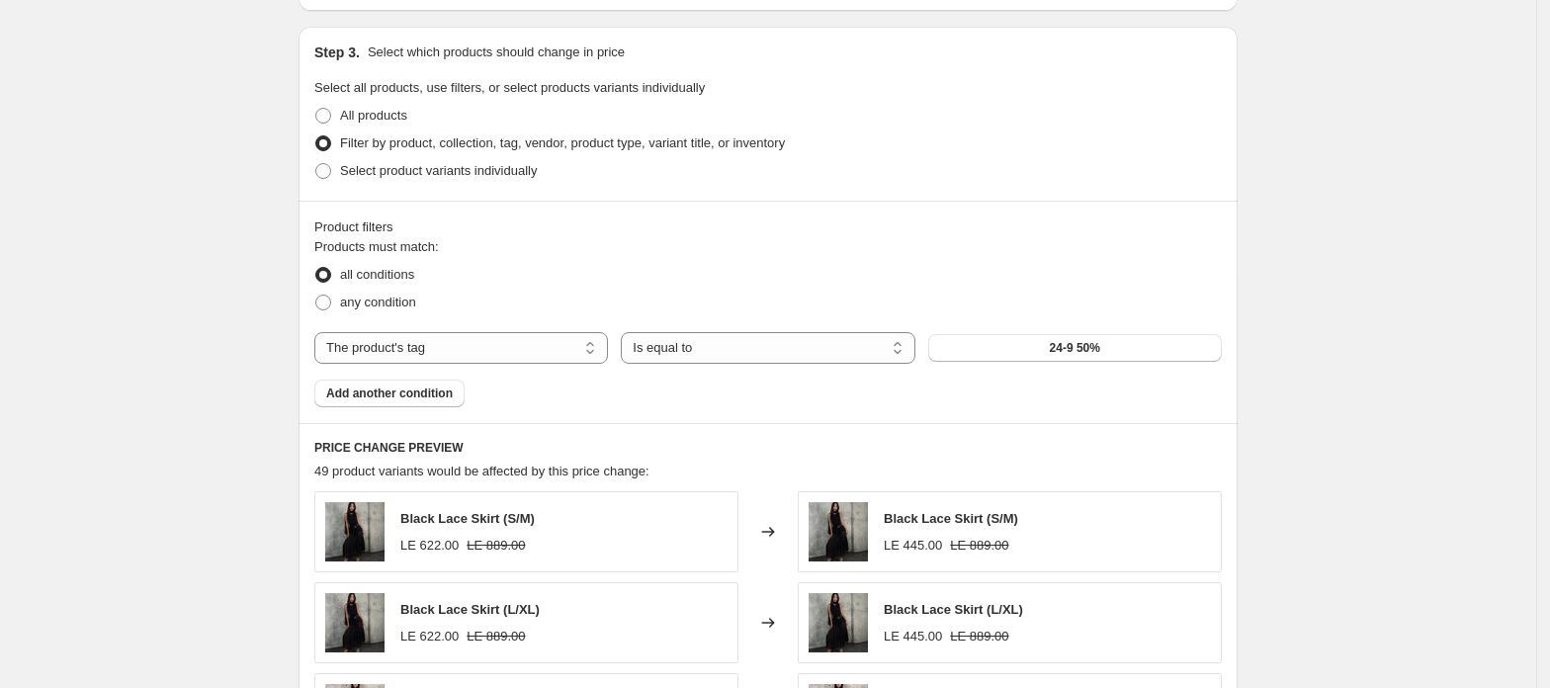
click at [1372, 223] on div "Create new price [MEDICAL_DATA]. This page is ready Create new price [MEDICAL_D…" at bounding box center [768, 189] width 1537 height 2225
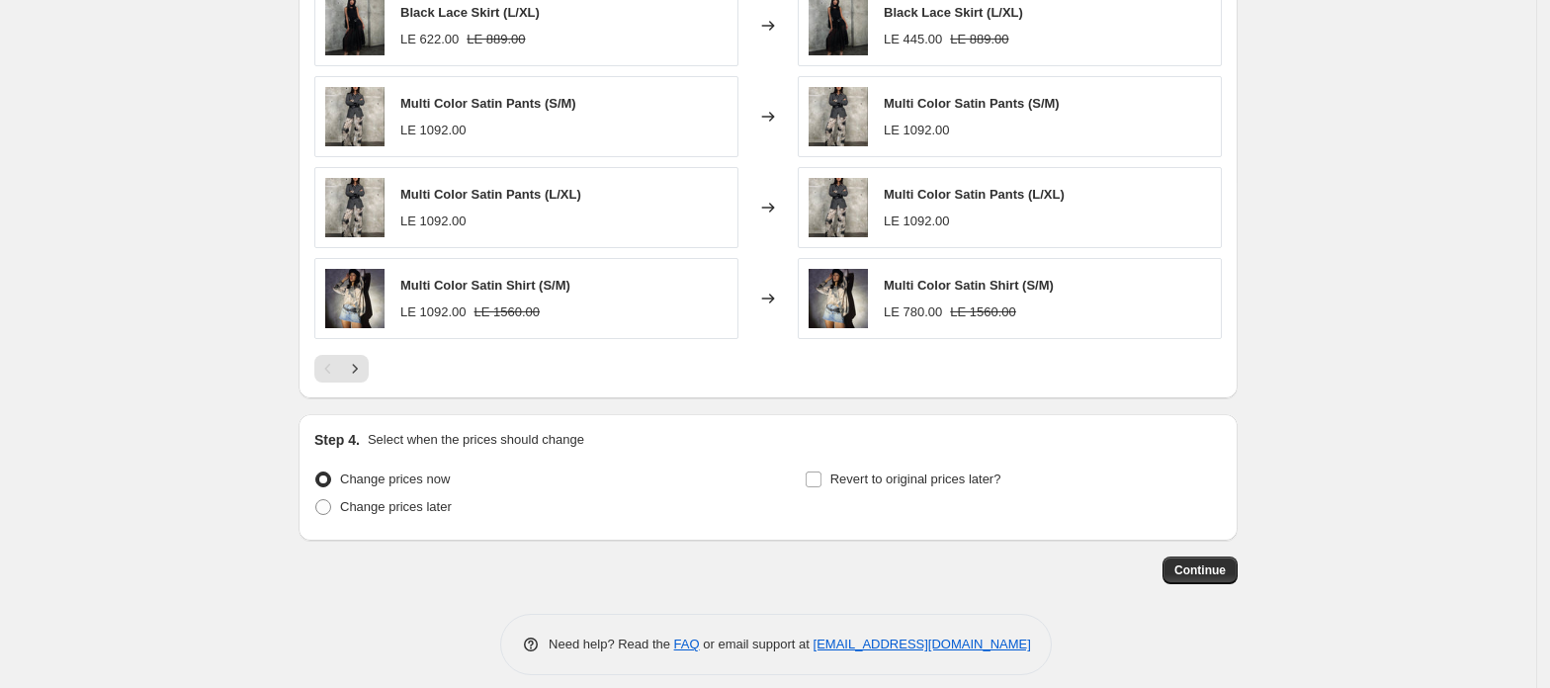
scroll to position [1544, 0]
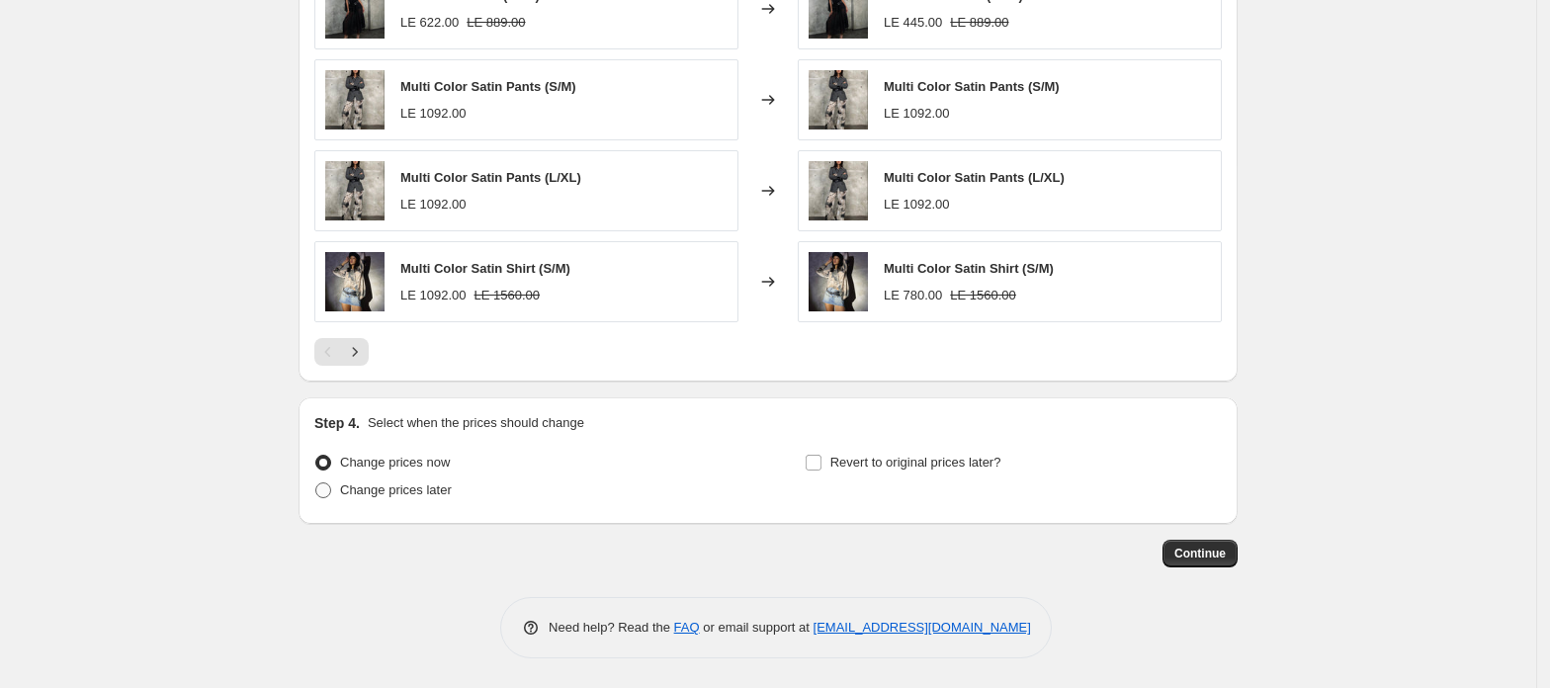
click at [400, 488] on span "Change prices later" at bounding box center [396, 490] width 112 height 15
click at [316, 484] on input "Change prices later" at bounding box center [315, 483] width 1 height 1
radio input "true"
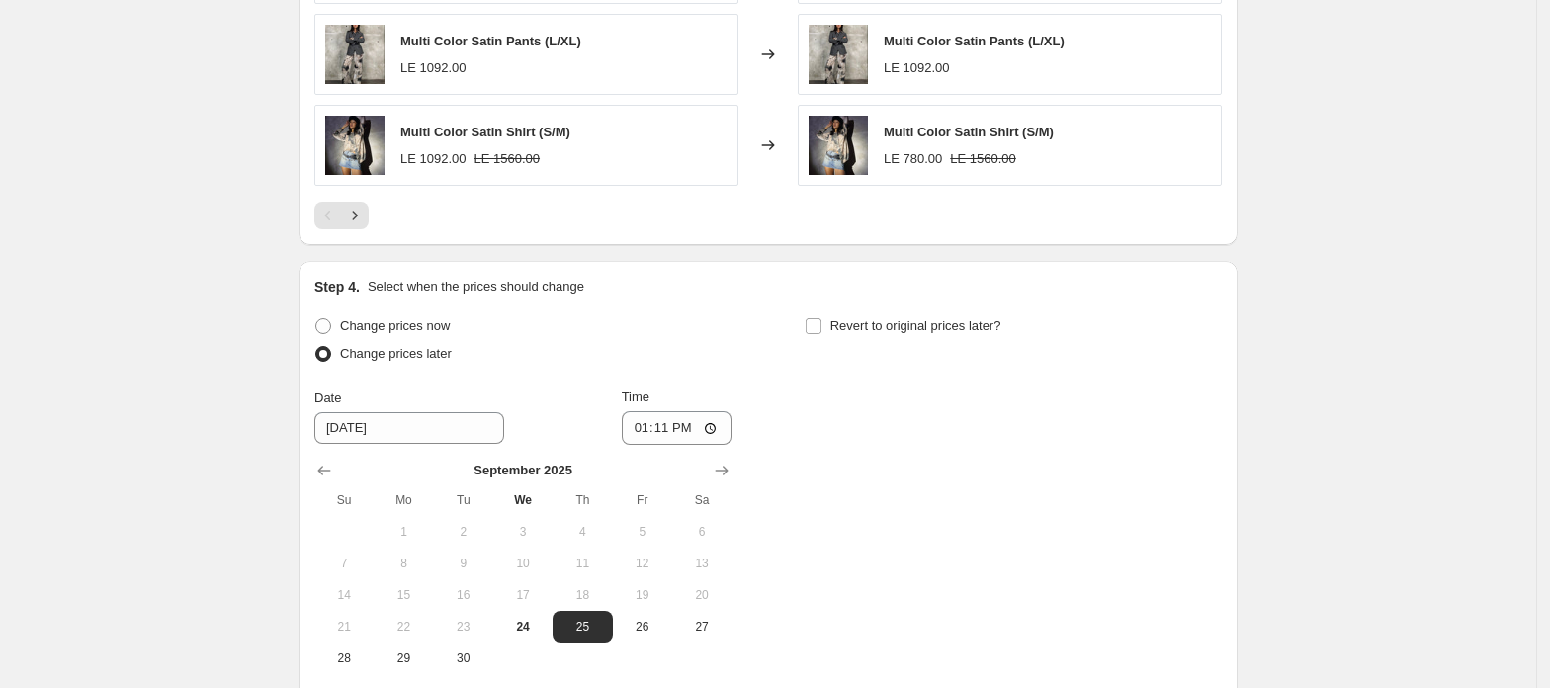
scroll to position [1675, 0]
click at [637, 428] on input "13:11" at bounding box center [677, 426] width 111 height 34
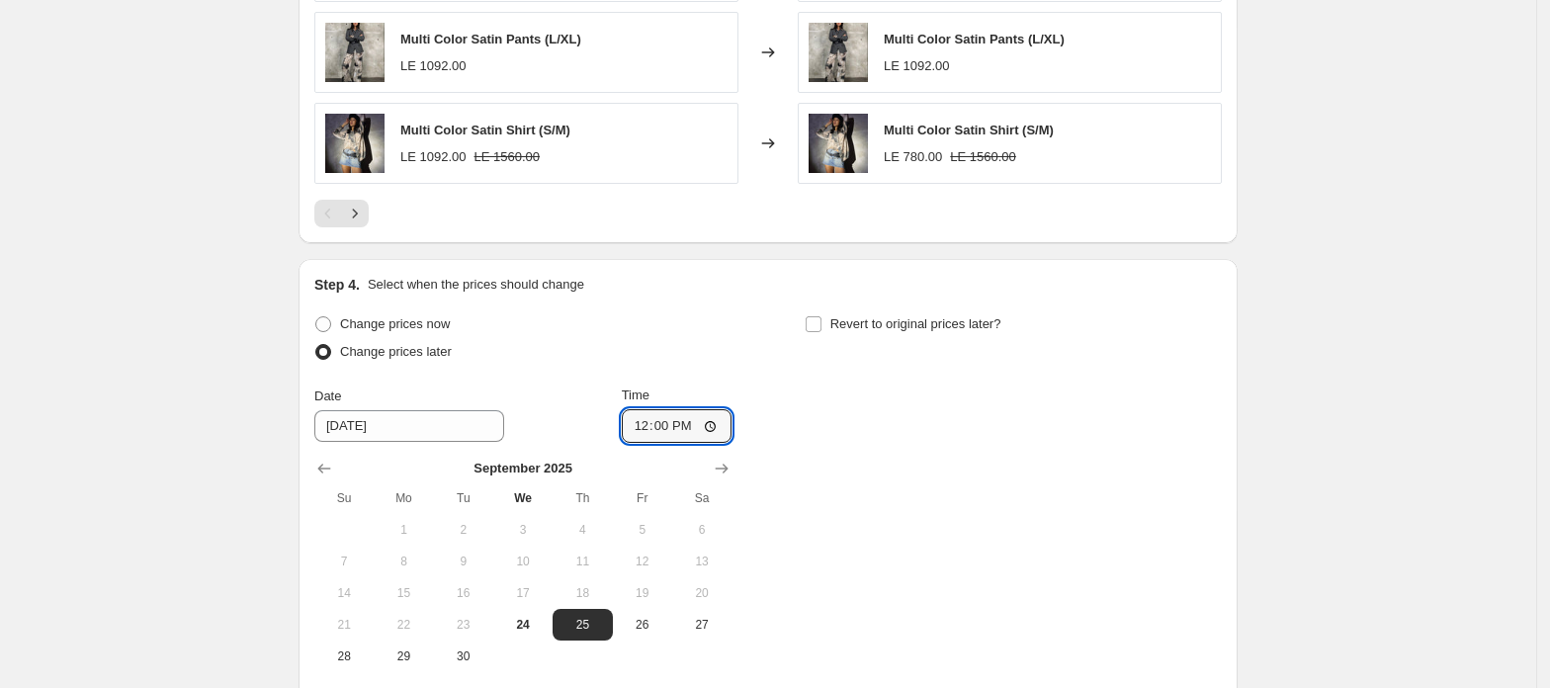
type input "00:00"
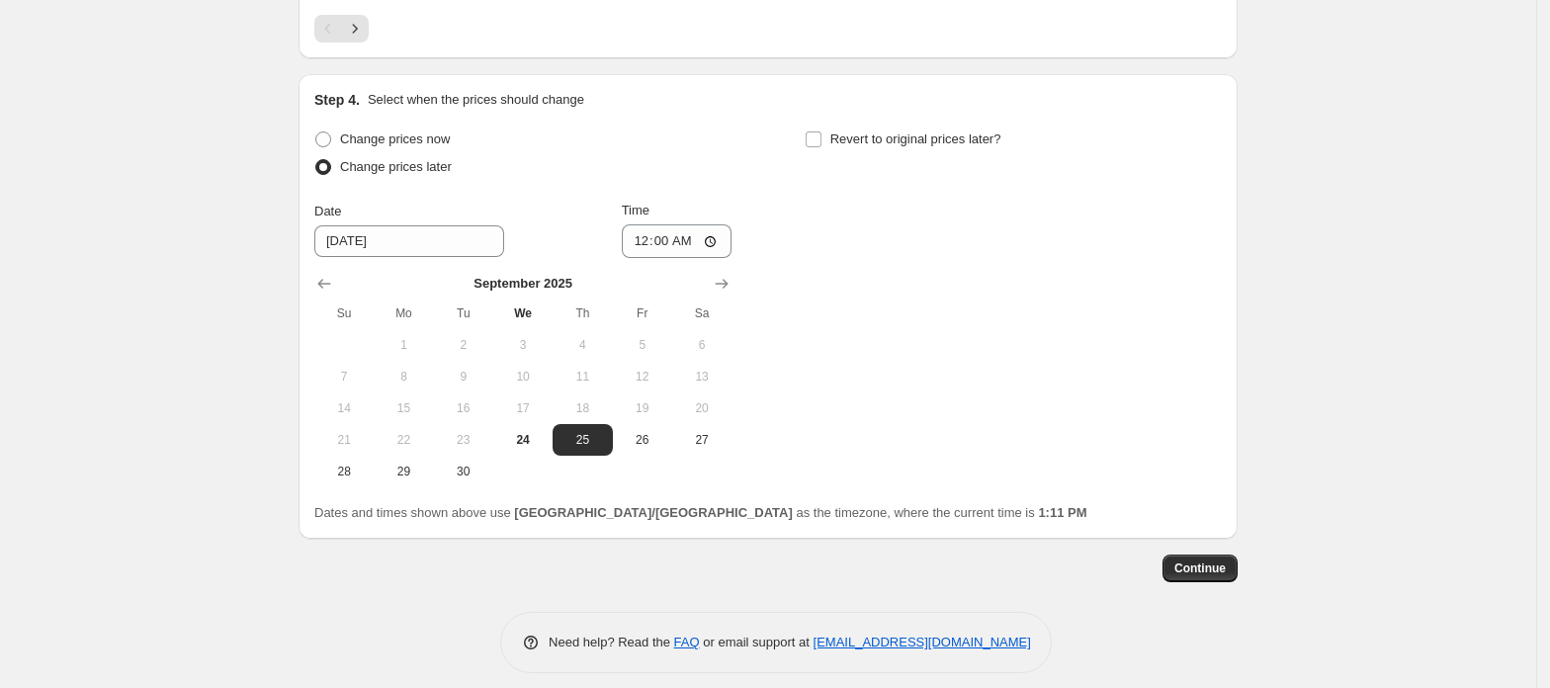
scroll to position [1883, 0]
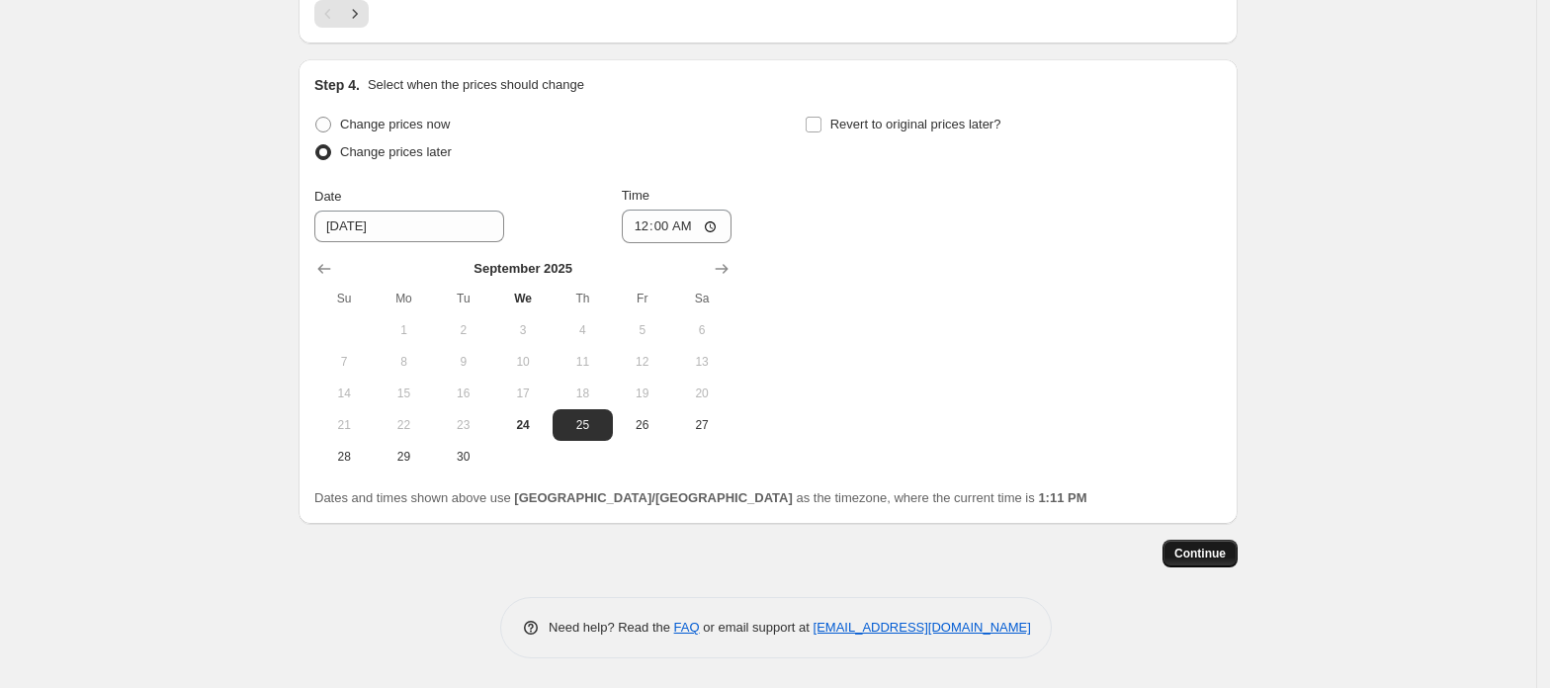
click at [1222, 556] on span "Continue" at bounding box center [1200, 554] width 51 height 16
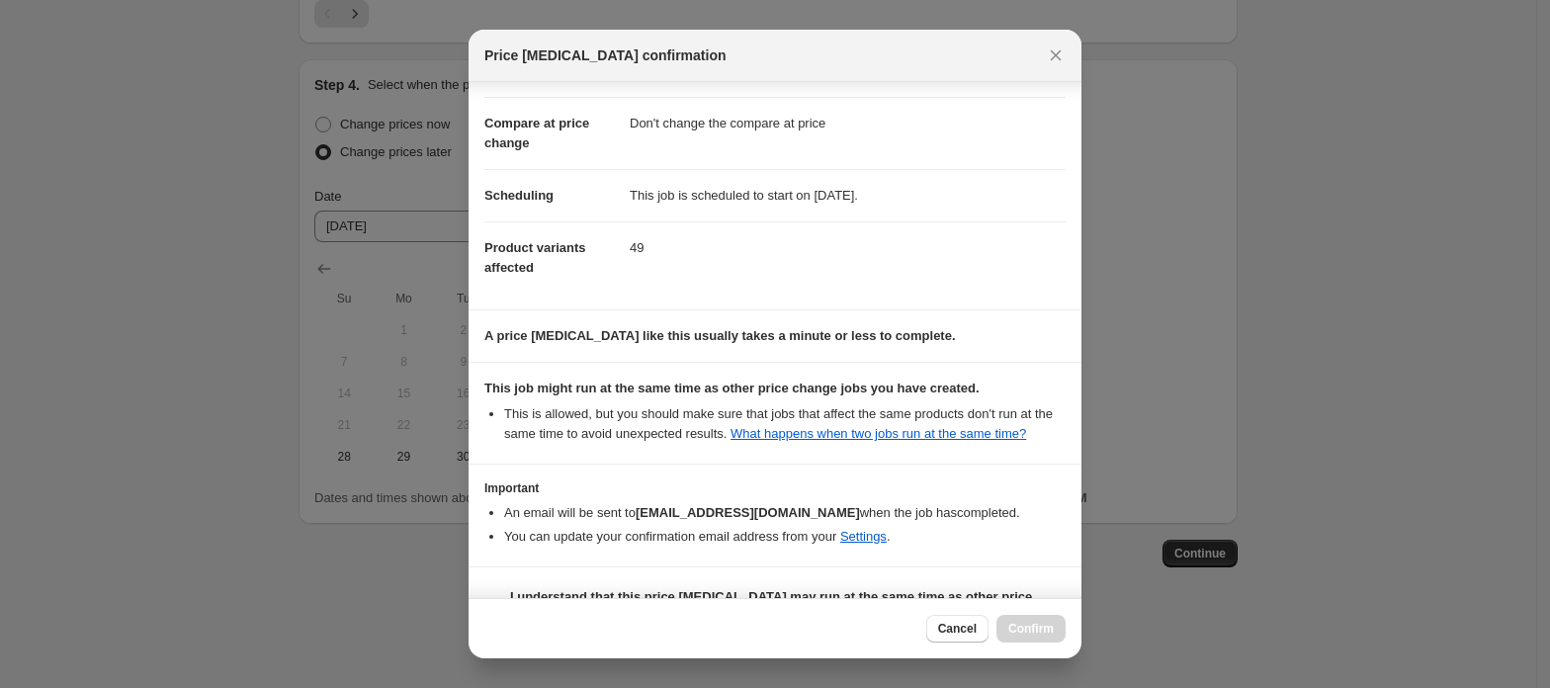
scroll to position [142, 0]
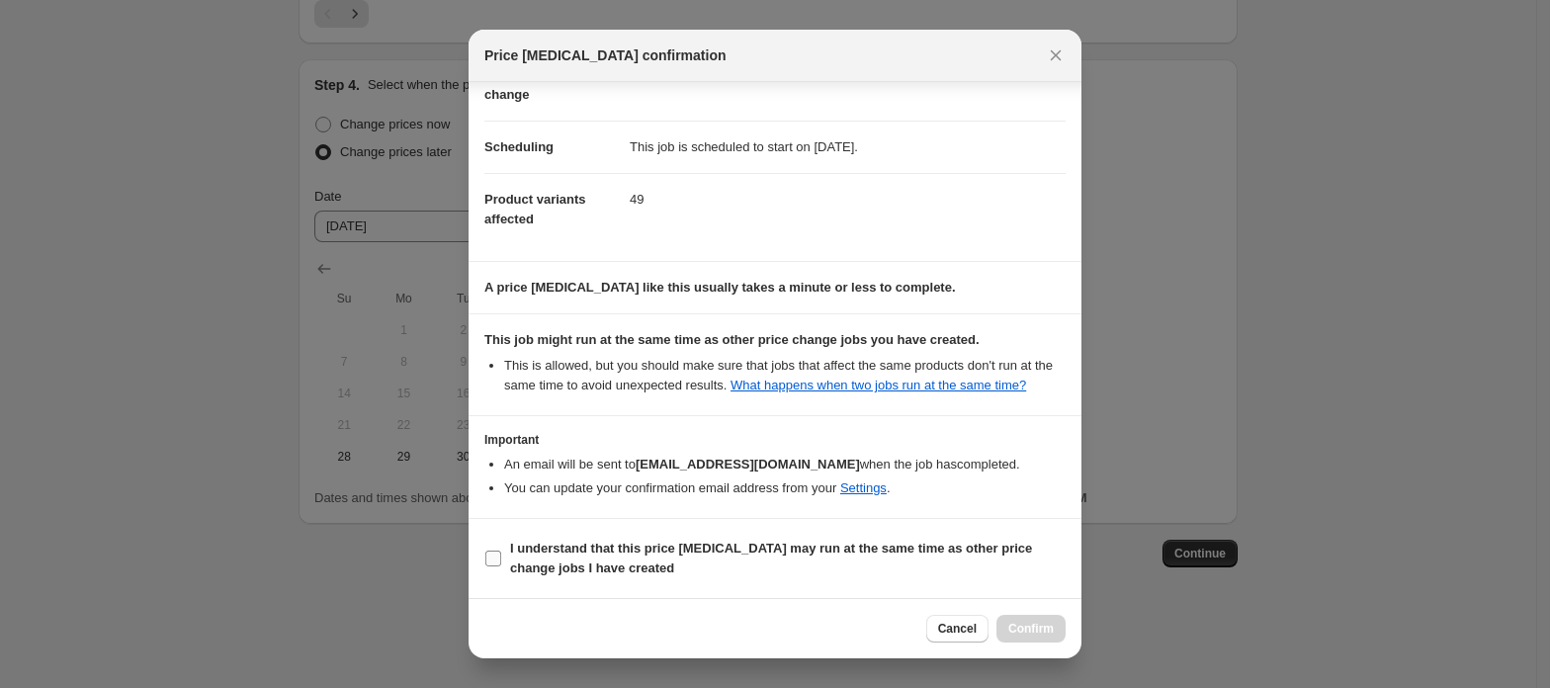
click at [593, 560] on b "I understand that this price [MEDICAL_DATA] may run at the same time as other p…" at bounding box center [771, 558] width 522 height 35
click at [501, 560] on input "I understand that this price [MEDICAL_DATA] may run at the same time as other p…" at bounding box center [494, 559] width 16 height 16
checkbox input "true"
click at [1017, 639] on button "Confirm" at bounding box center [1031, 629] width 69 height 28
